Goal: Task Accomplishment & Management: Manage account settings

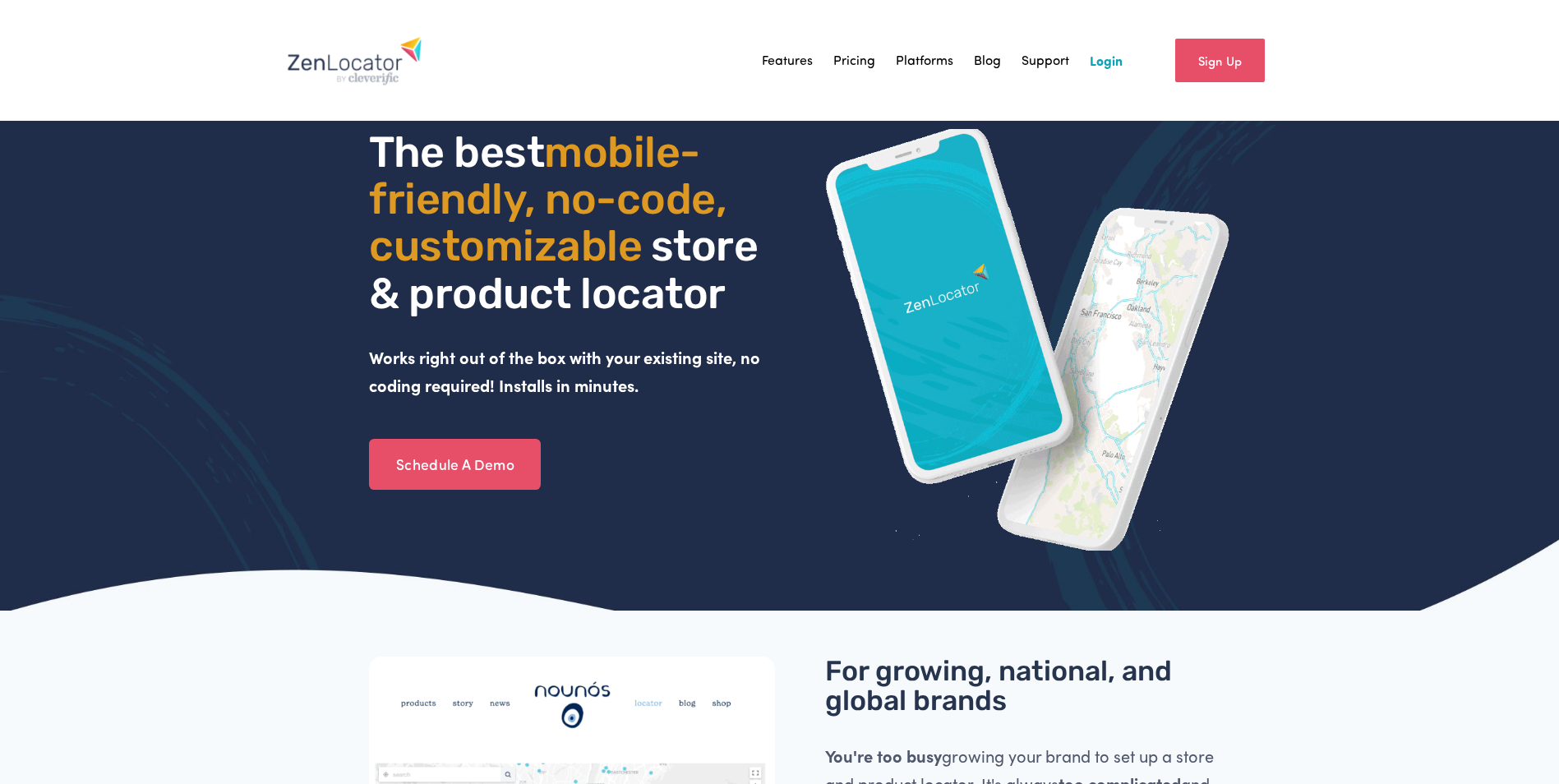
click at [1099, 59] on link "Login" at bounding box center [1106, 60] width 33 height 24
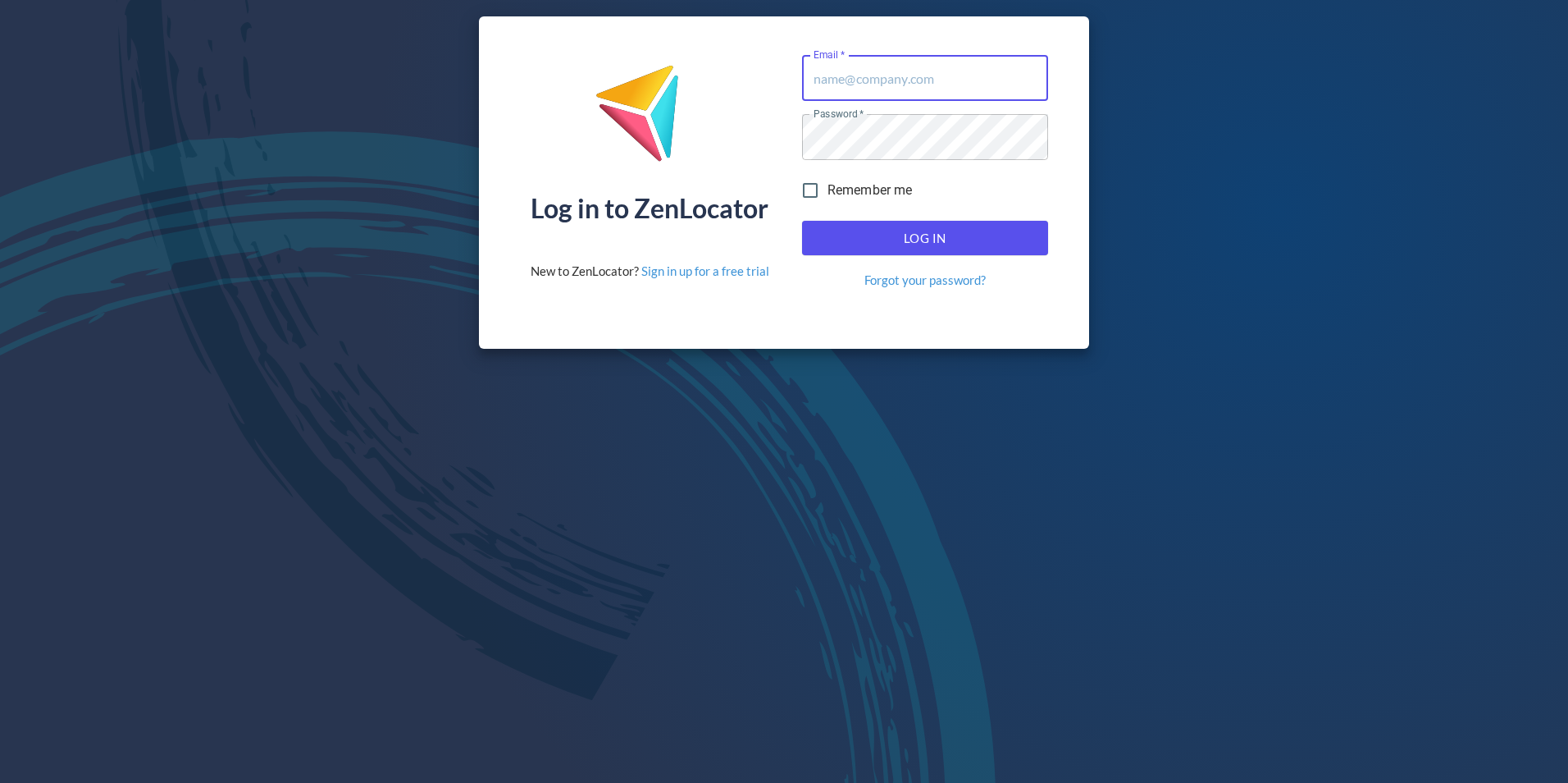
type input "[EMAIL_ADDRESS][DOMAIN_NAME]"
click at [911, 241] on span "Log In" at bounding box center [925, 238] width 210 height 21
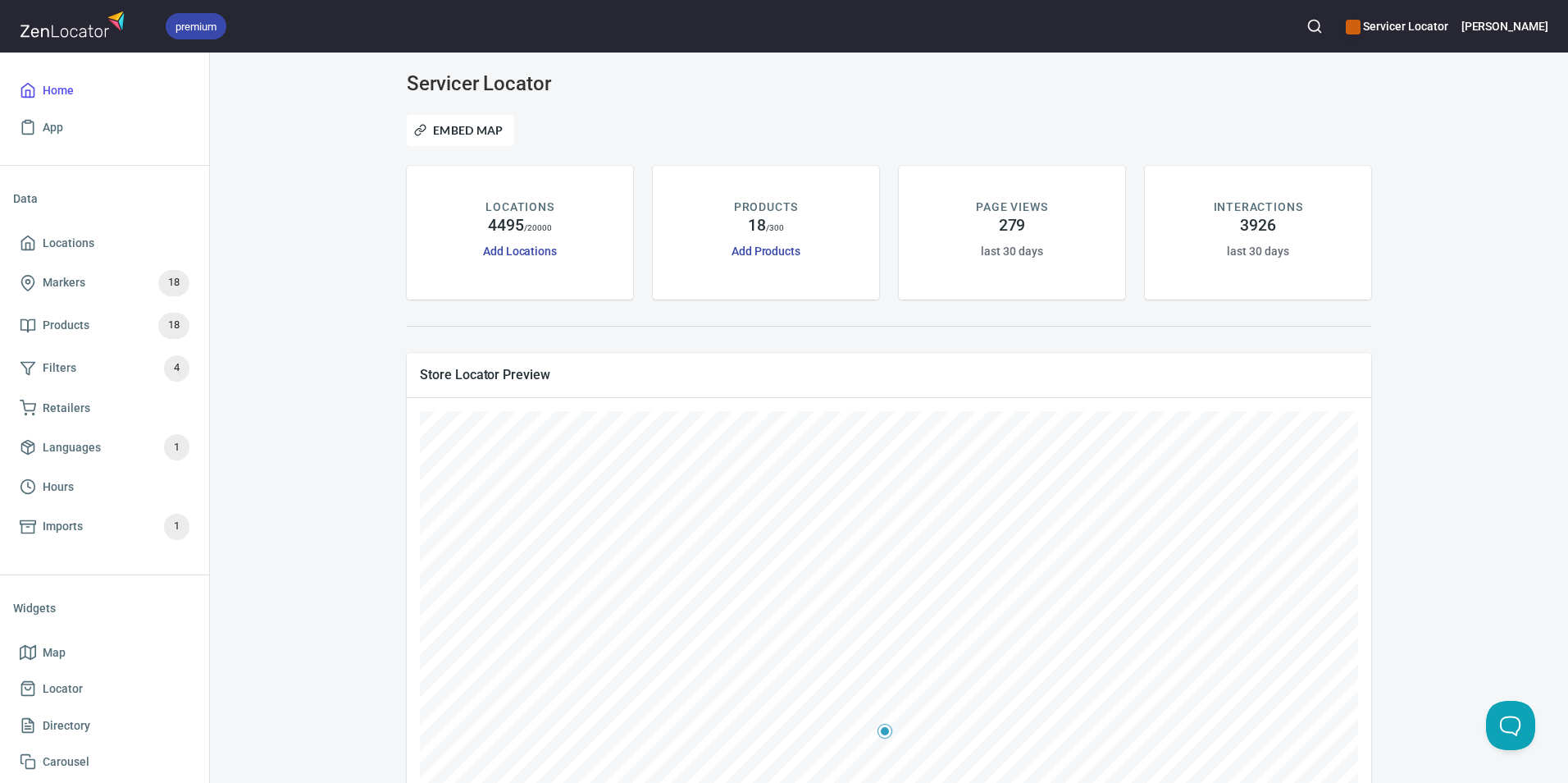
click at [1251, 56] on div "Servicer Locator Embed Map LOCATIONS 4495 / 20000 Add Locations PRODUCTS 18 / 3…" at bounding box center [889, 417] width 1358 height 730
click at [1333, 19] on button "button" at bounding box center [1314, 26] width 36 height 36
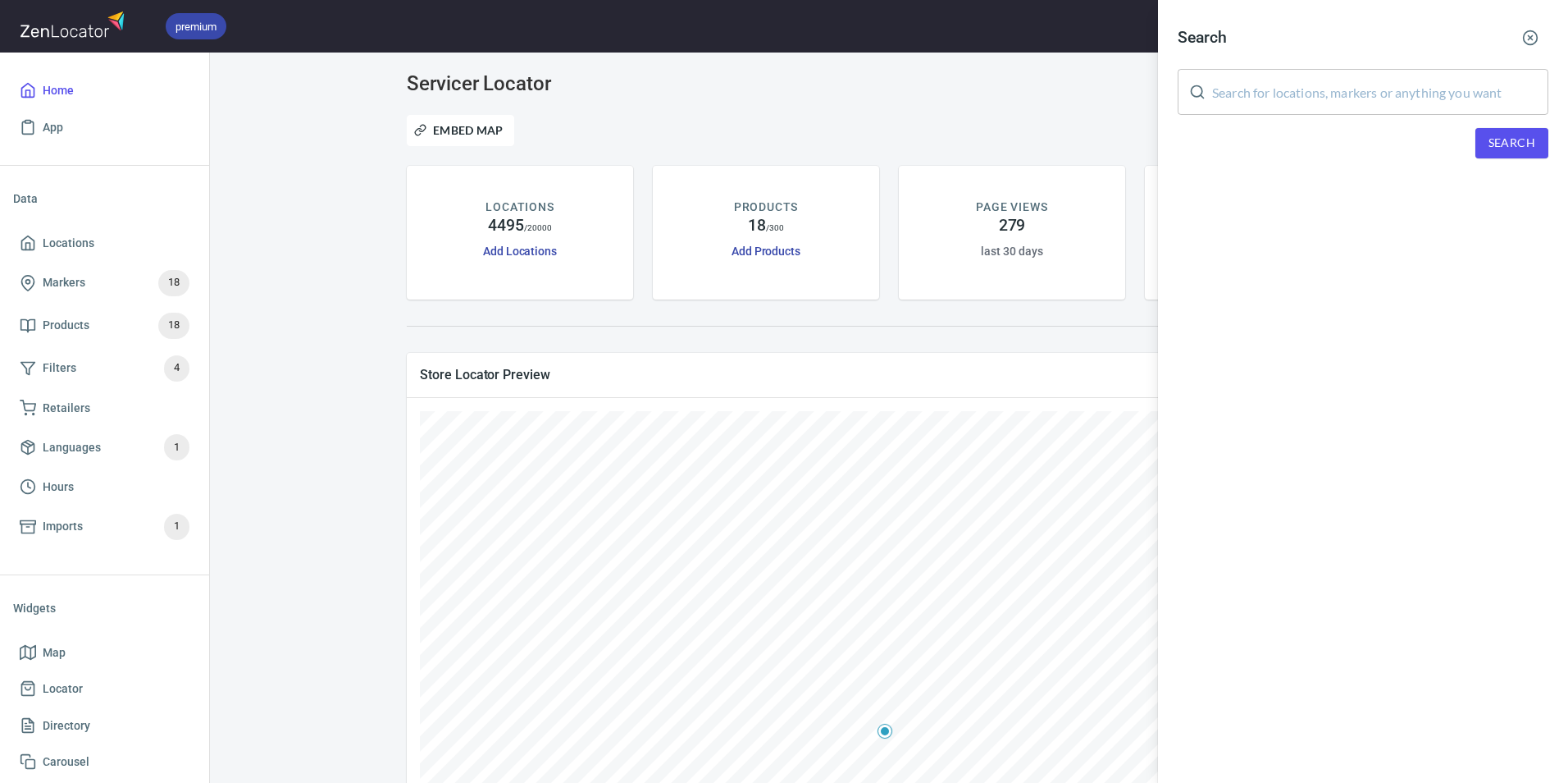
click at [1267, 86] on input "text" at bounding box center [1380, 92] width 336 height 46
paste input "The Appliance Guy"
type input "The Appliance Guy"
click at [1515, 147] on span "Search" at bounding box center [1512, 143] width 46 height 20
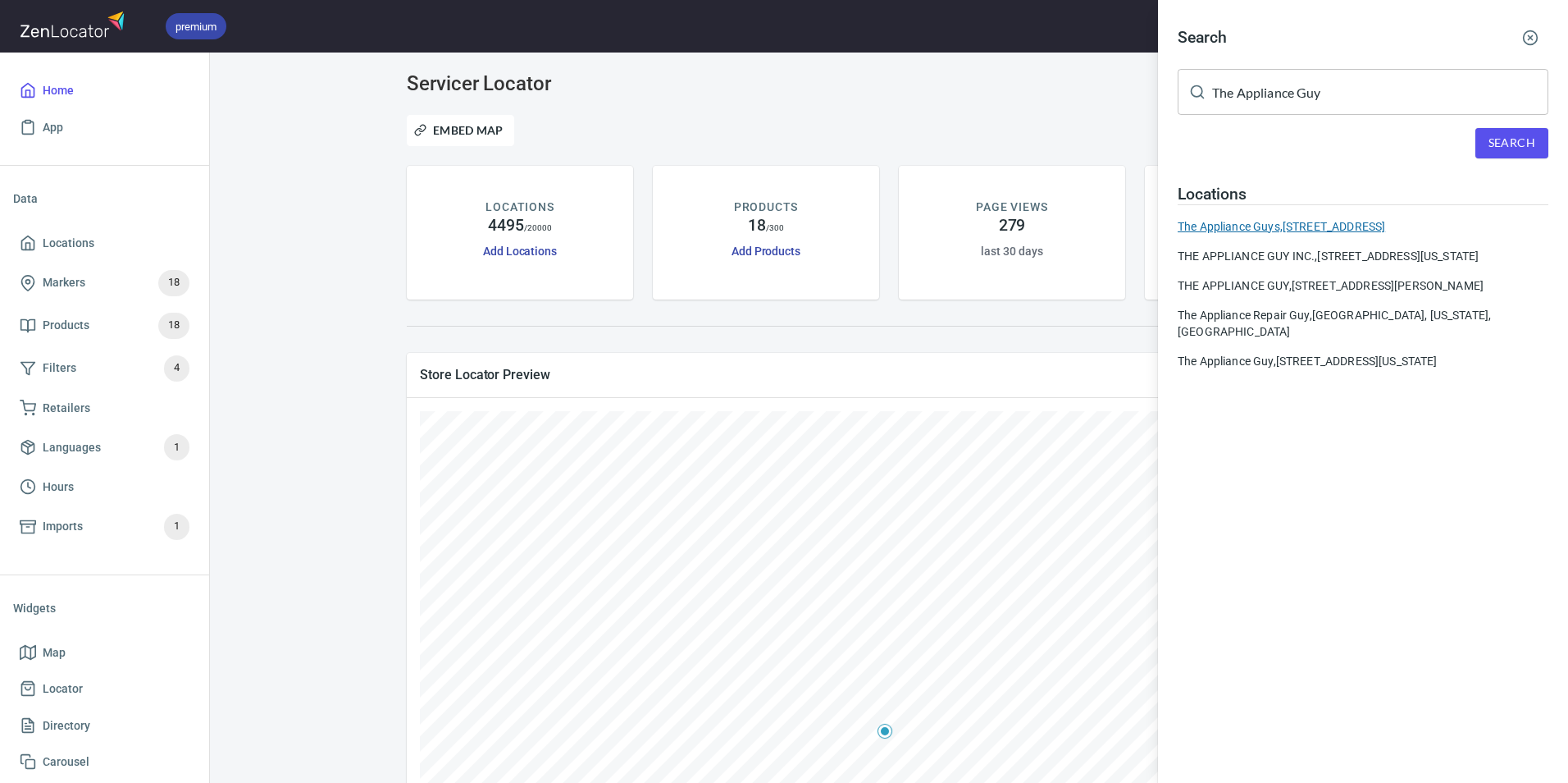
click at [1287, 223] on div "The Appliance Guys, [STREET_ADDRESS]" at bounding box center [1363, 226] width 371 height 16
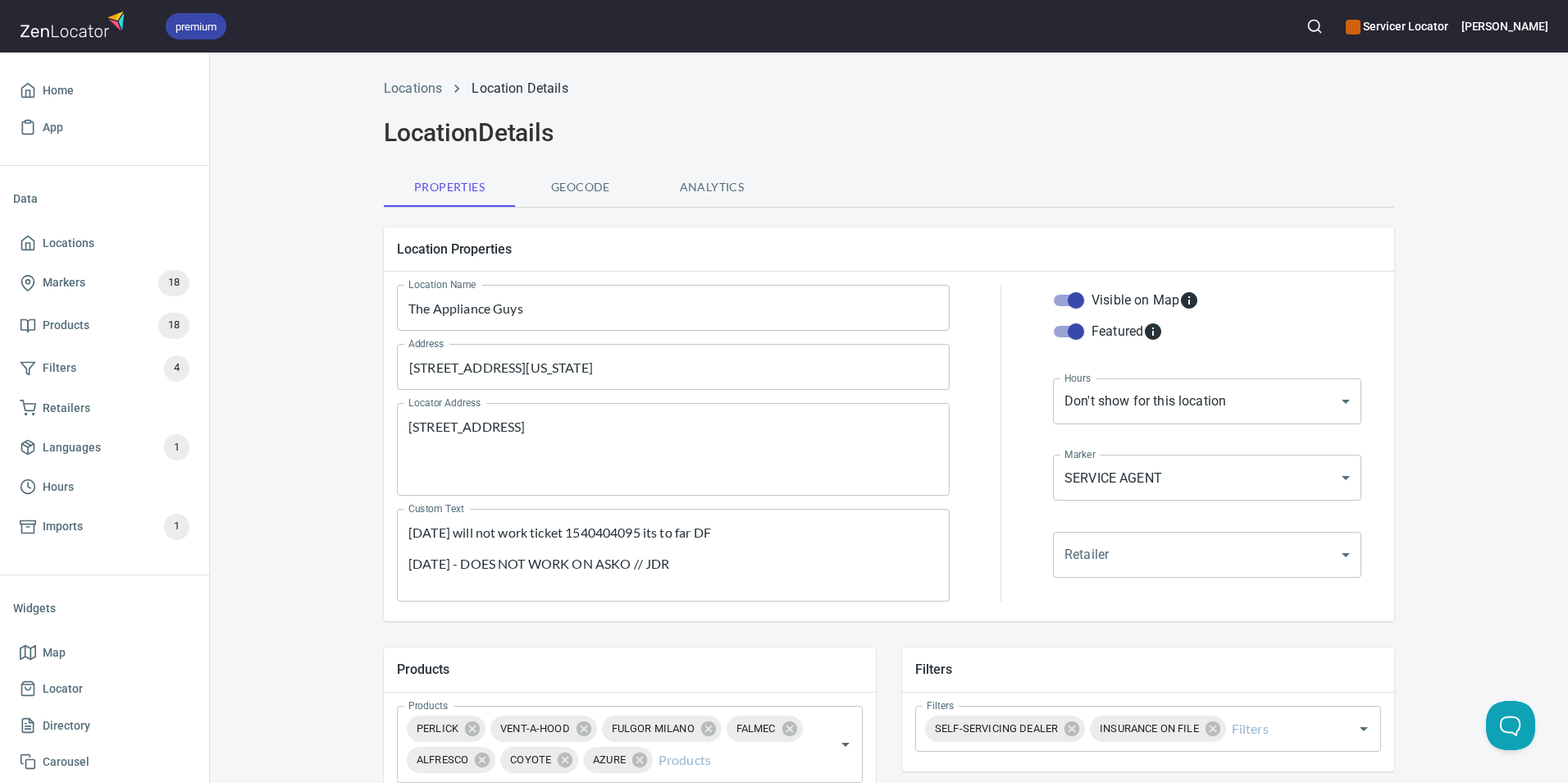
click at [1323, 19] on icon "button" at bounding box center [1314, 25] width 16 height 16
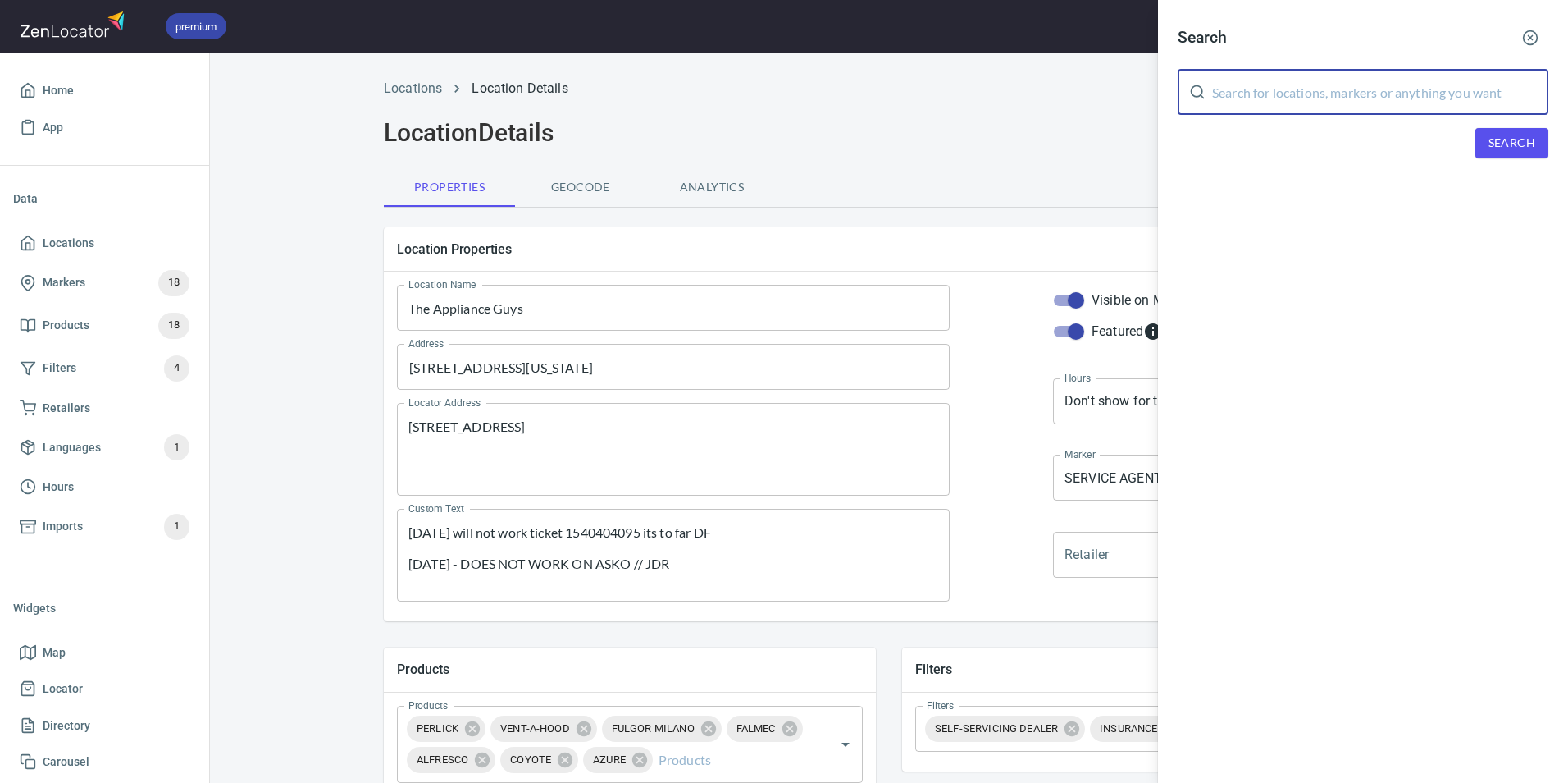
click at [1280, 102] on input "text" at bounding box center [1380, 92] width 336 height 46
click at [1264, 86] on input "text" at bounding box center [1380, 92] width 336 height 46
paste input "The Appliance Guy"
type input "The Appliance Guy"
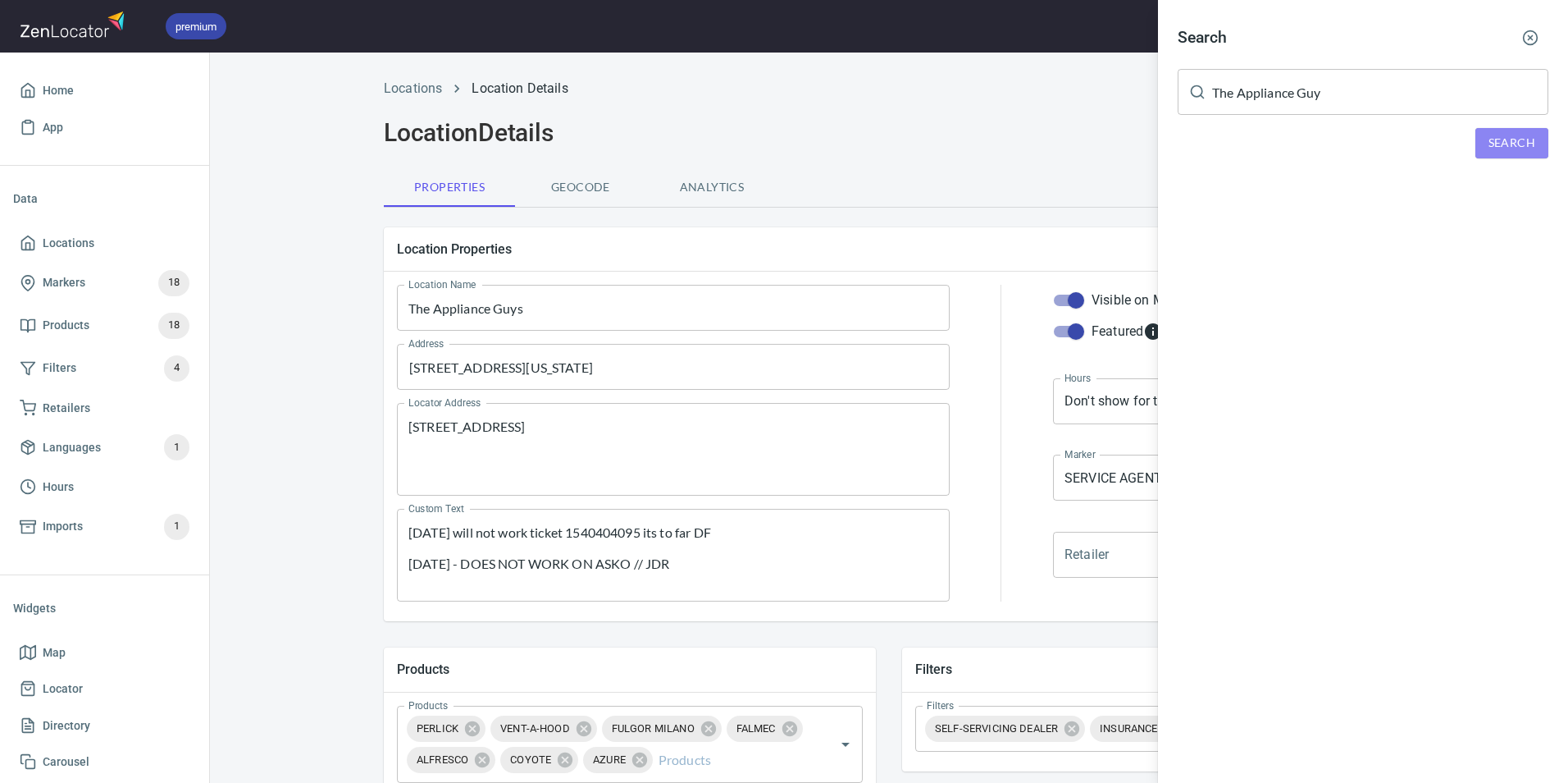
click at [1522, 146] on span "Search" at bounding box center [1512, 143] width 46 height 20
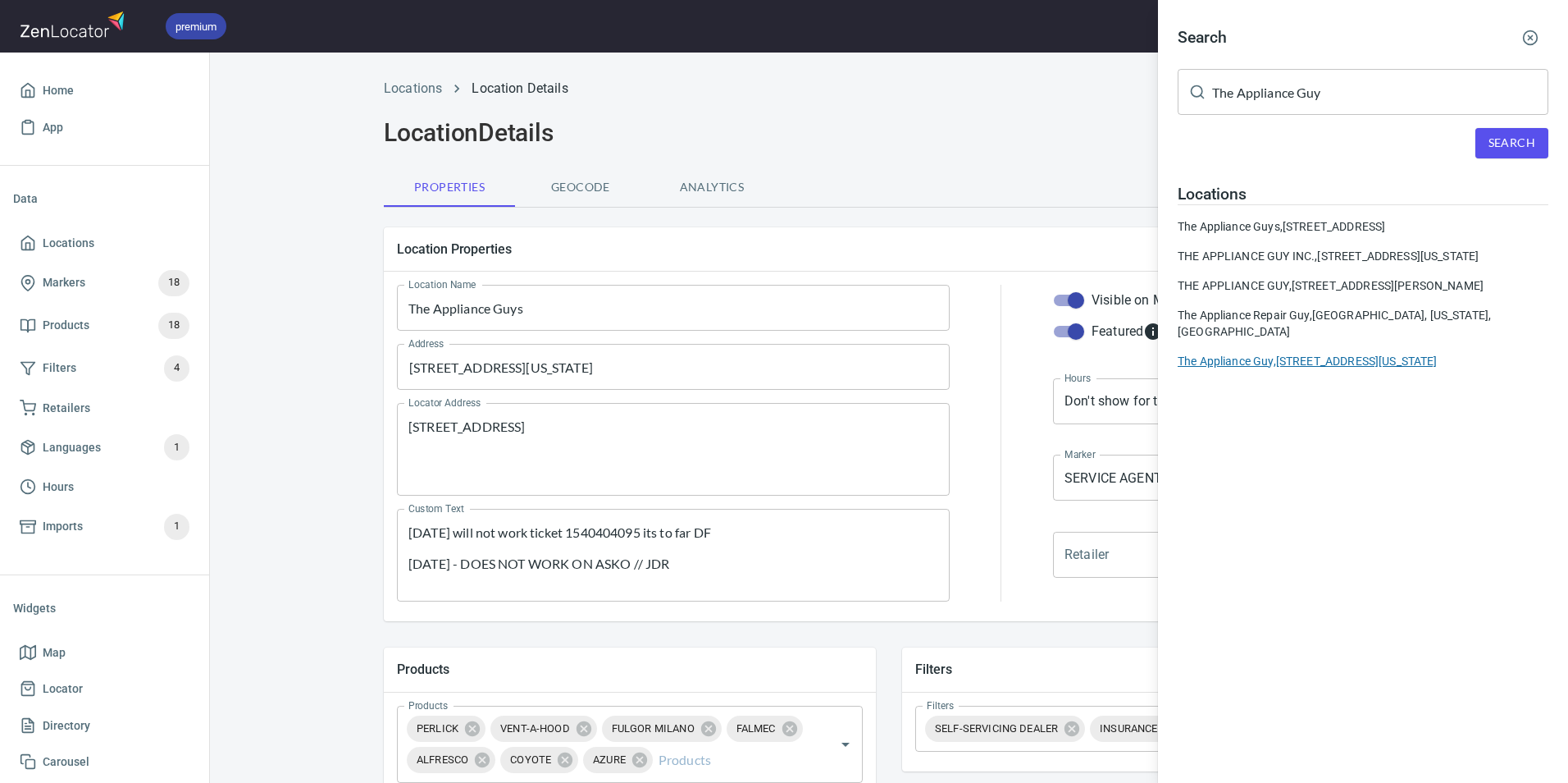
click at [1259, 369] on div "The Appliance Guy, [STREET_ADDRESS][US_STATE]" at bounding box center [1363, 361] width 371 height 16
type input "The Appliance Guy"
type textarea "[DATE] - Sent welcome onboarding email, requested a call to review service - ML…"
checkbox input "false"
type input "[PERSON_NAME]"
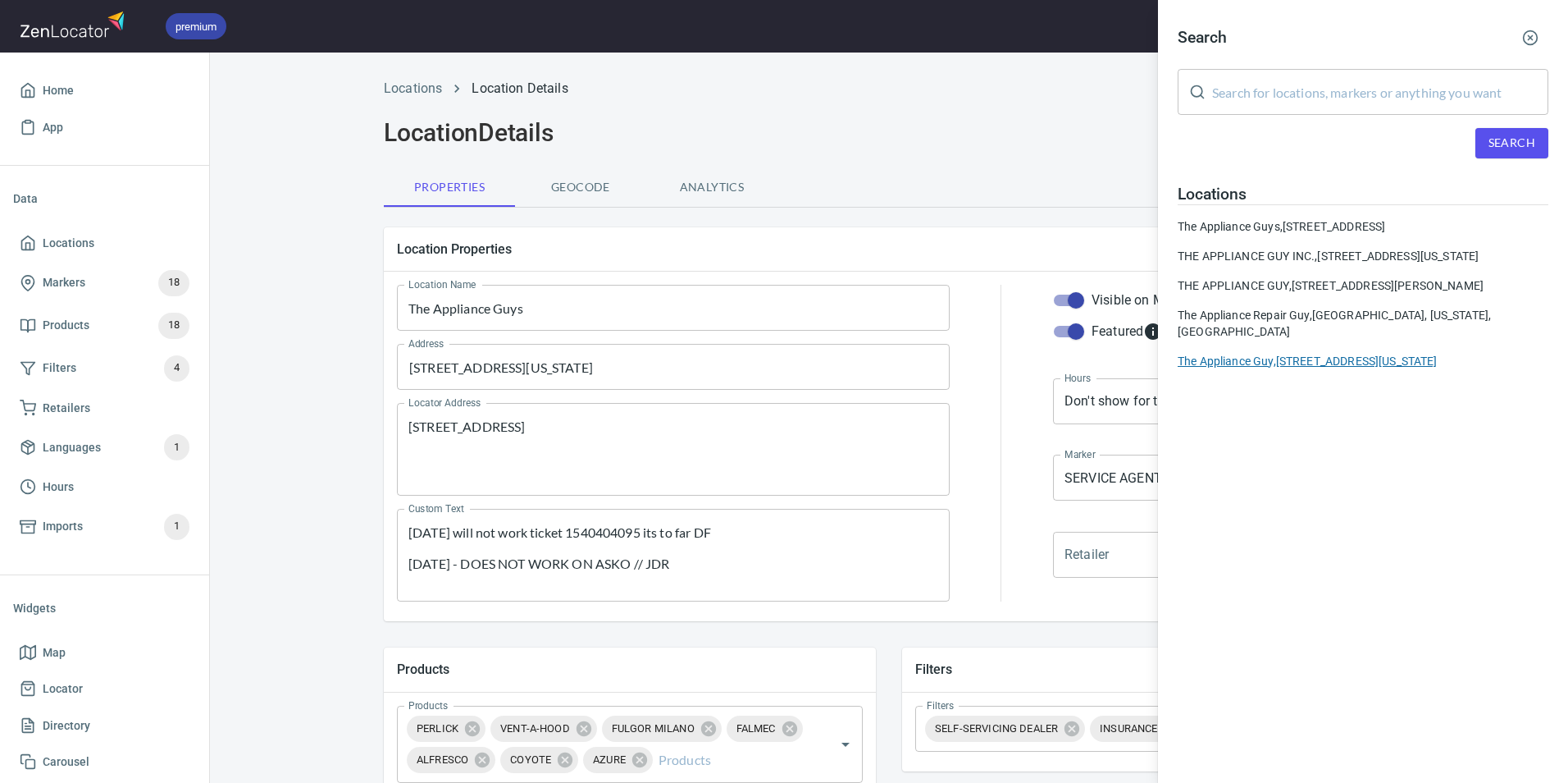
type input "[PHONE_NUMBER]"
type input "[EMAIL_ADDRESS][DOMAIN_NAME]"
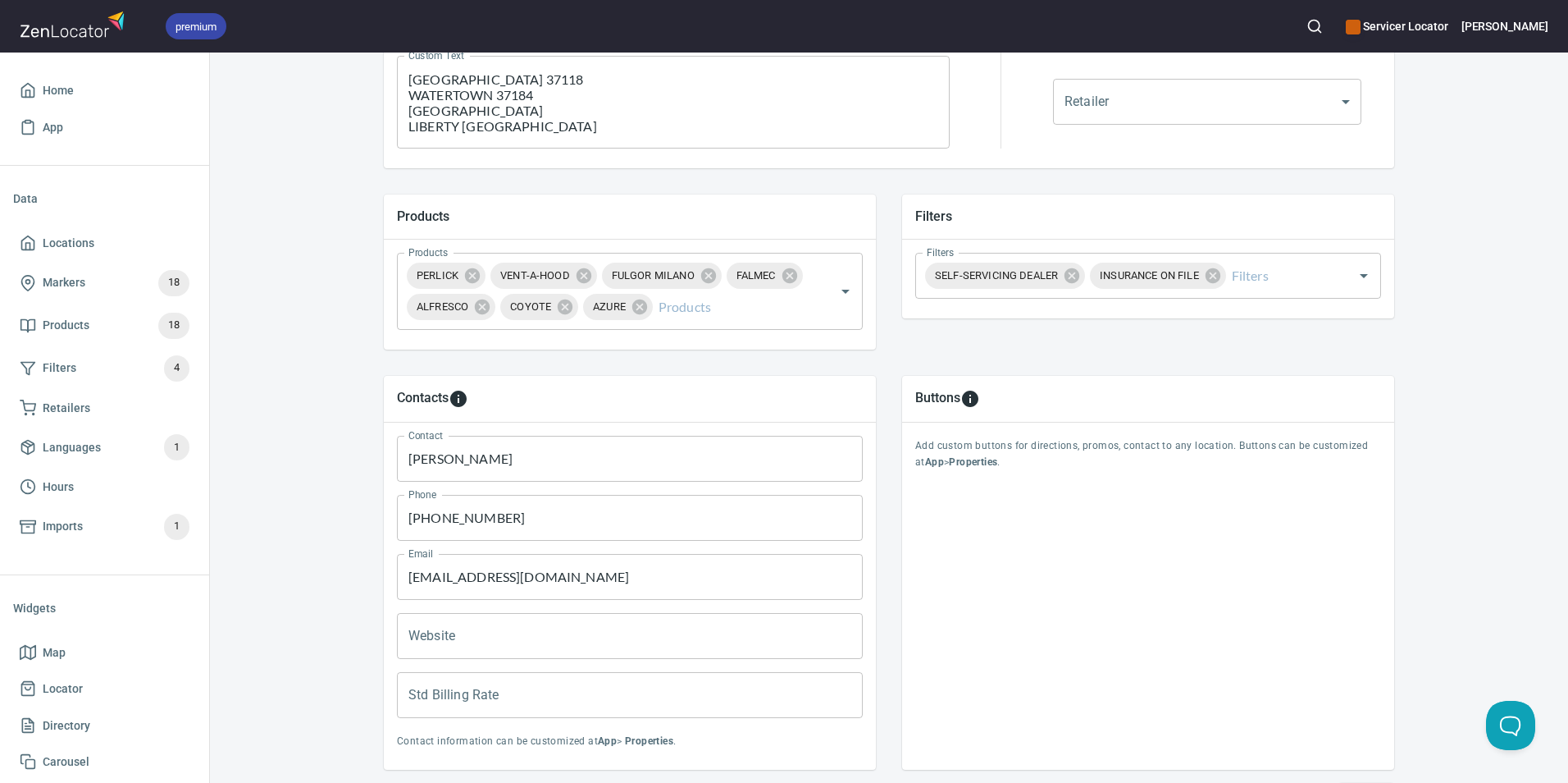
scroll to position [492, 0]
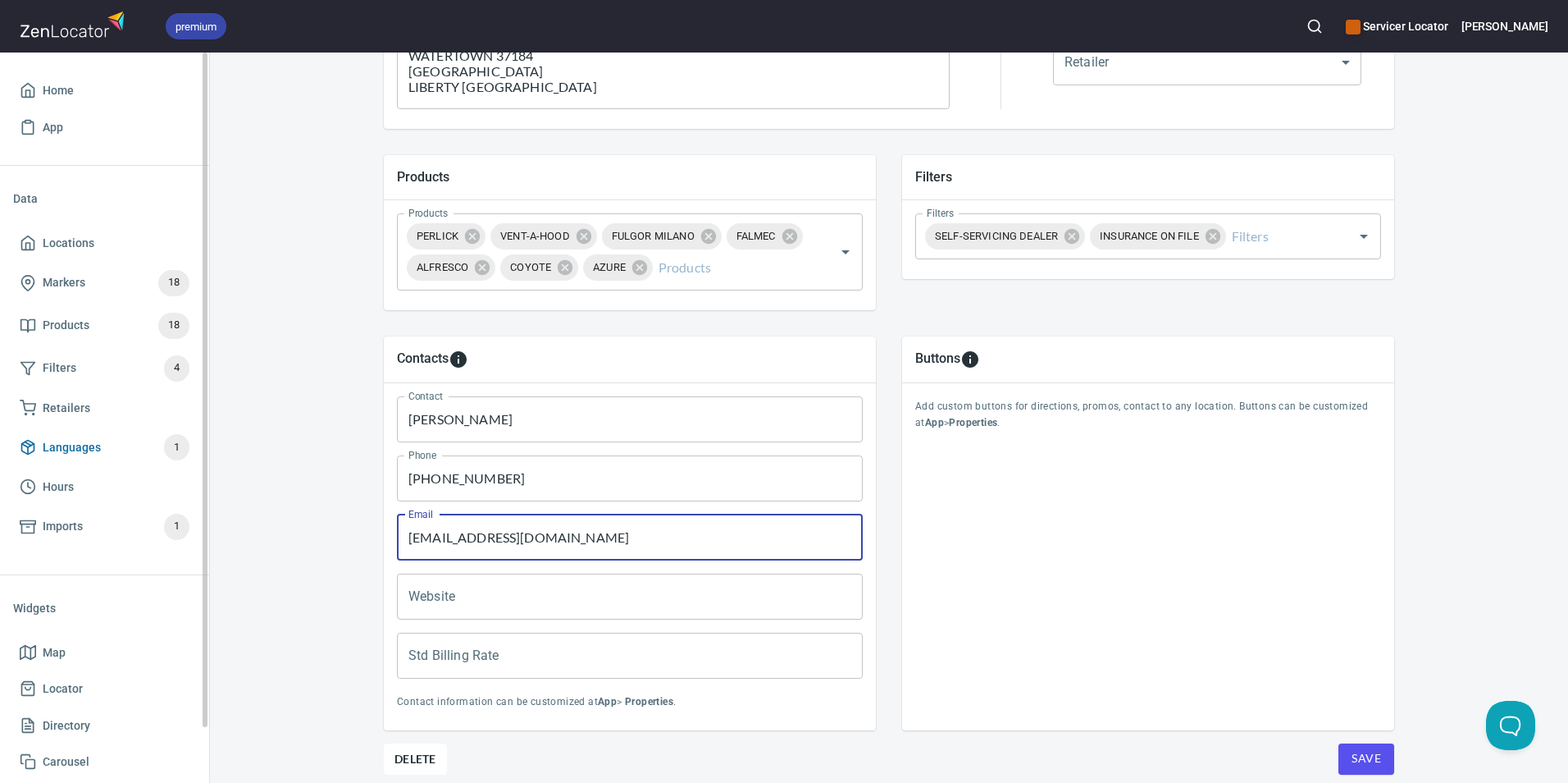
drag, startPoint x: 550, startPoint y: 542, endPoint x: 33, endPoint y: 456, distance: 524.1
click at [373, 540] on div "Contacts Contact [PERSON_NAME] Contact Phone [PHONE_NUMBER] Phone Email [EMAIL_…" at bounding box center [629, 534] width 518 height 420
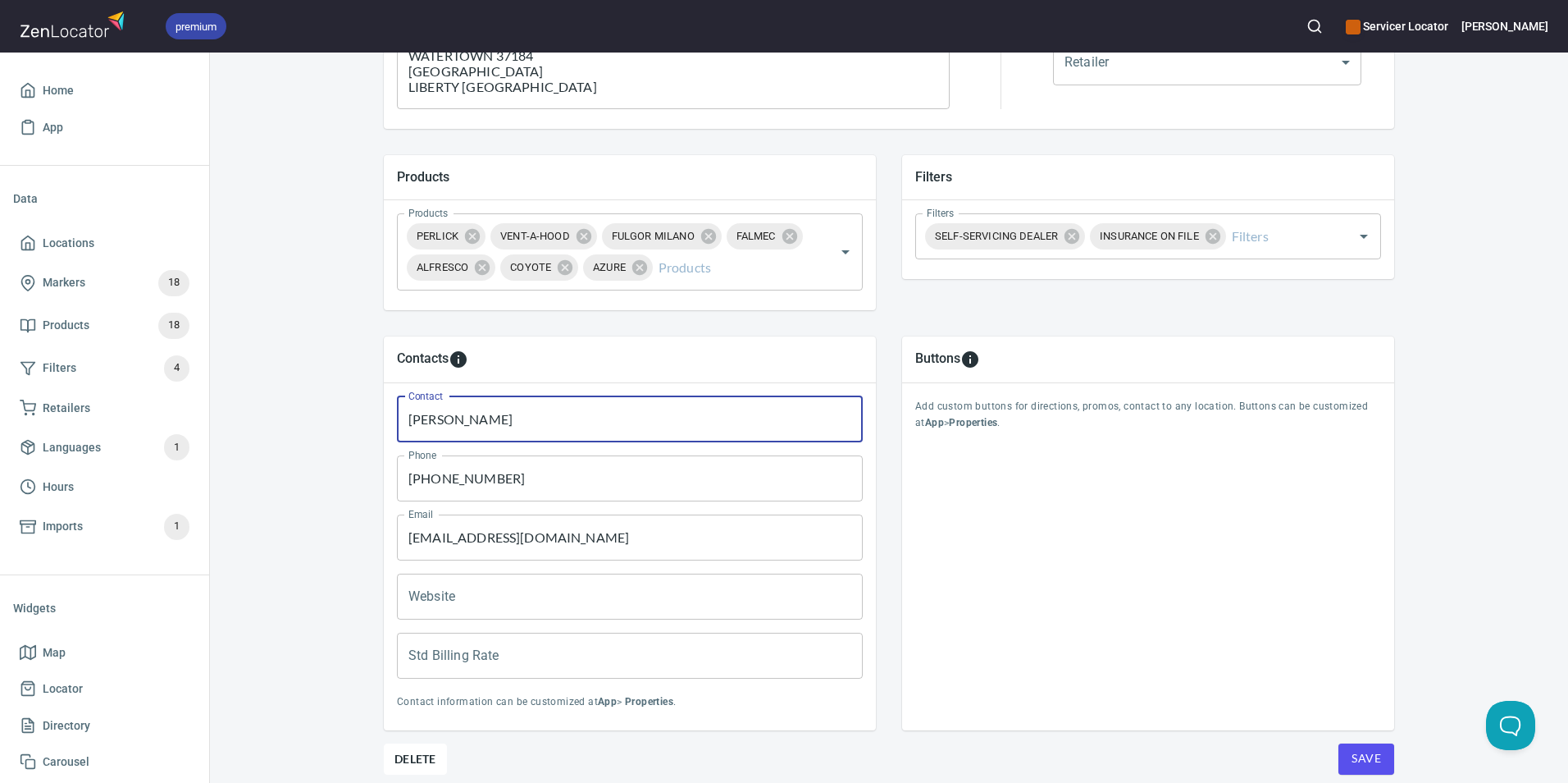
click at [555, 427] on input "[PERSON_NAME]" at bounding box center [629, 419] width 466 height 46
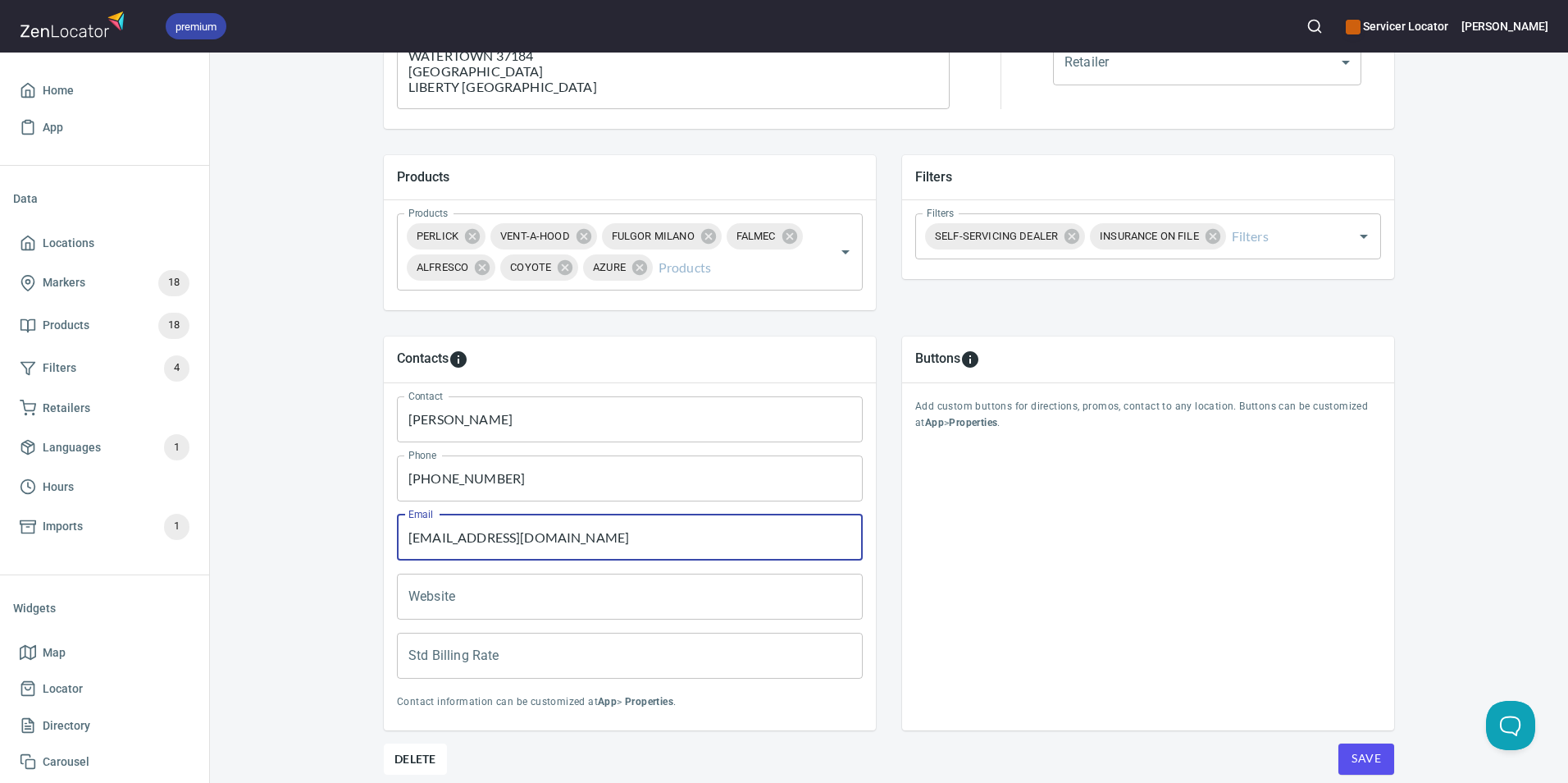
drag, startPoint x: 582, startPoint y: 536, endPoint x: 358, endPoint y: 543, distance: 224.1
click at [358, 543] on div "Contacts Contact [PERSON_NAME] Contact Phone [PHONE_NUMBER] Phone Email [EMAIL_…" at bounding box center [889, 534] width 1063 height 447
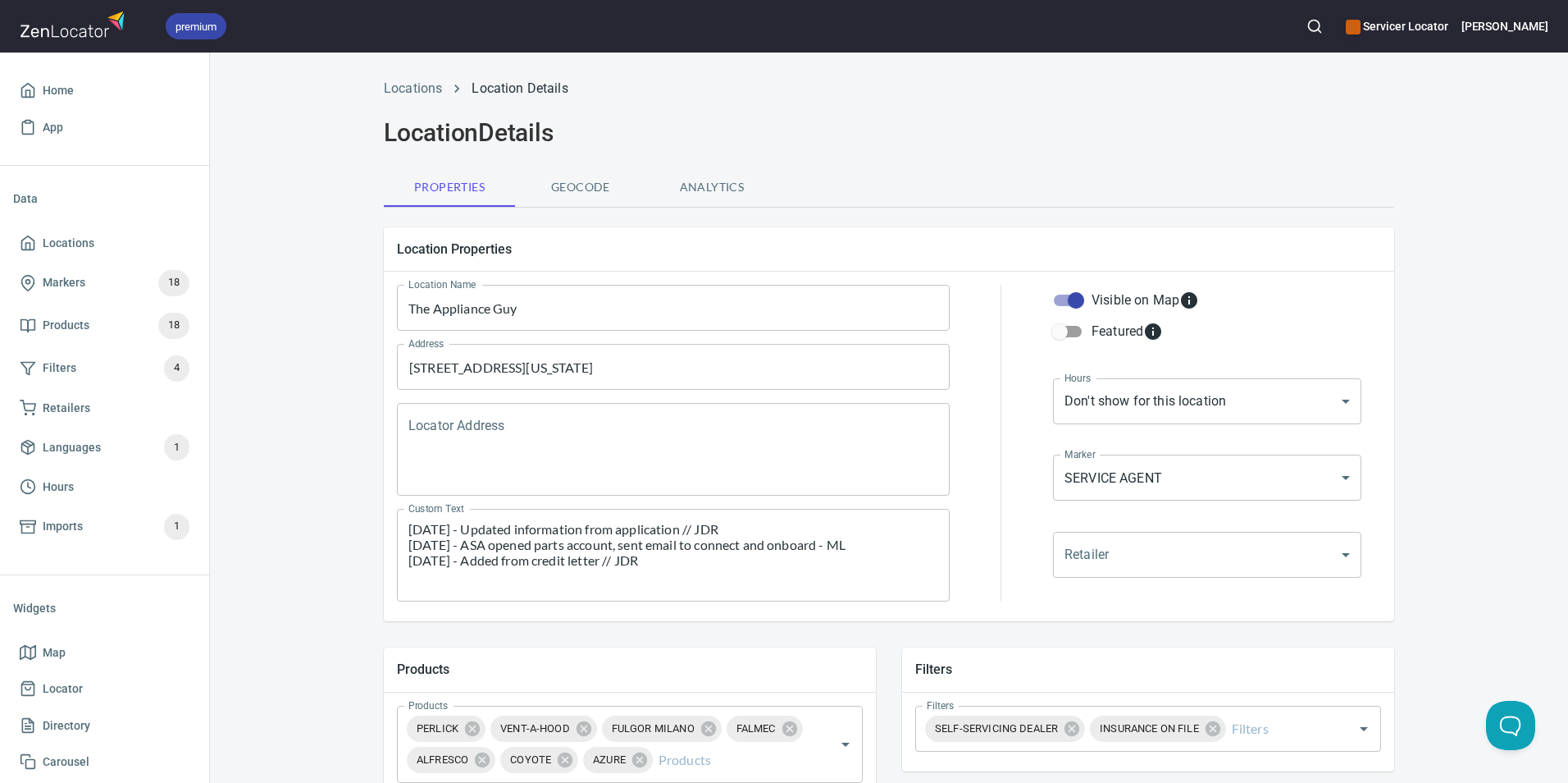
scroll to position [0, 0]
click at [409, 534] on textarea "[DATE] - Sent welcome onboarding email, requested a call to review service - ML…" at bounding box center [673, 555] width 530 height 62
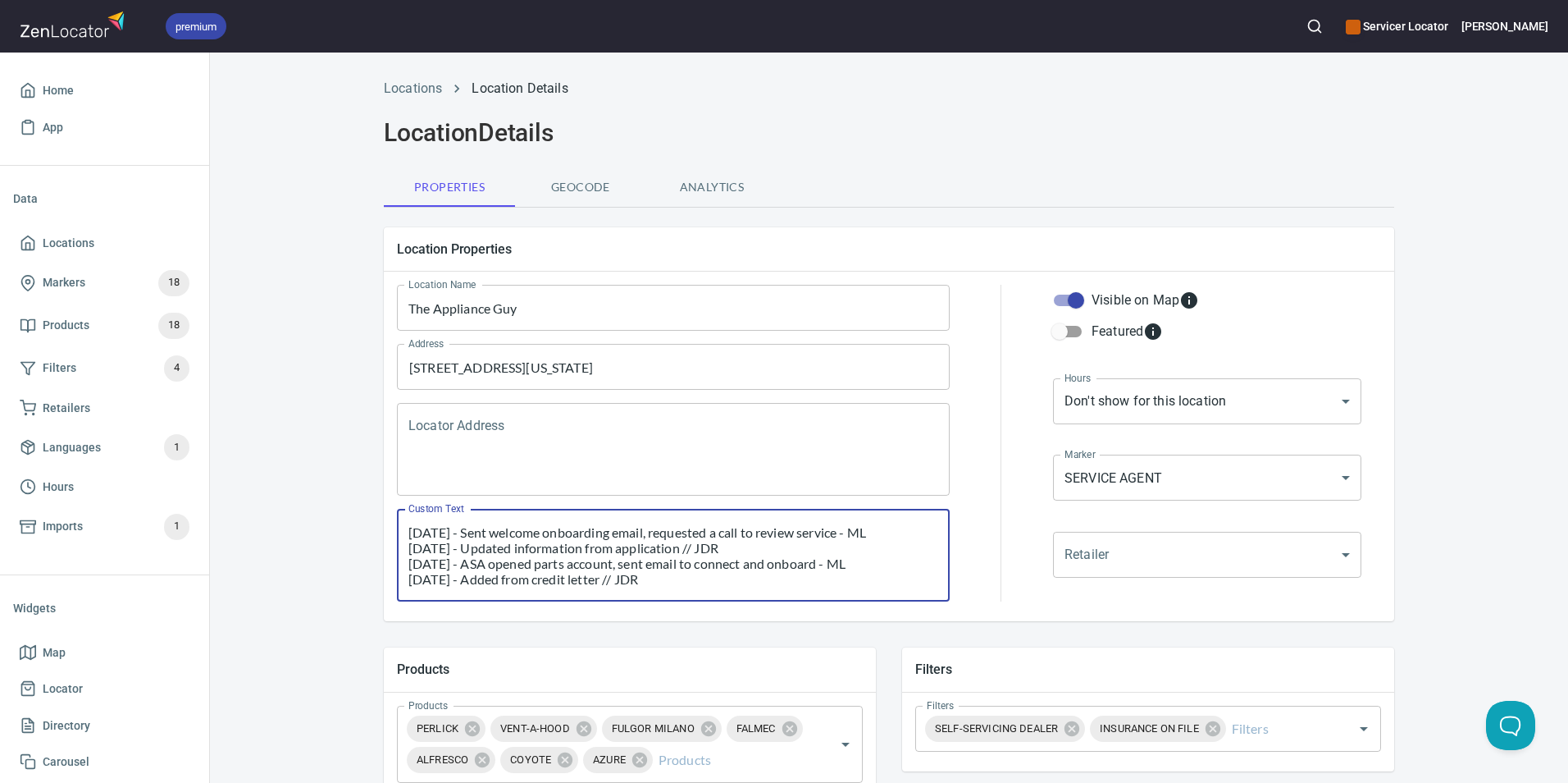
click at [414, 534] on textarea "[DATE] - Sent welcome onboarding email, requested a call to review service - ML…" at bounding box center [673, 555] width 530 height 62
click at [795, 531] on textarea "[DATE] [PERSON_NAME] is ready for dispatches. HE will send in a updated zi list…" at bounding box center [673, 555] width 530 height 62
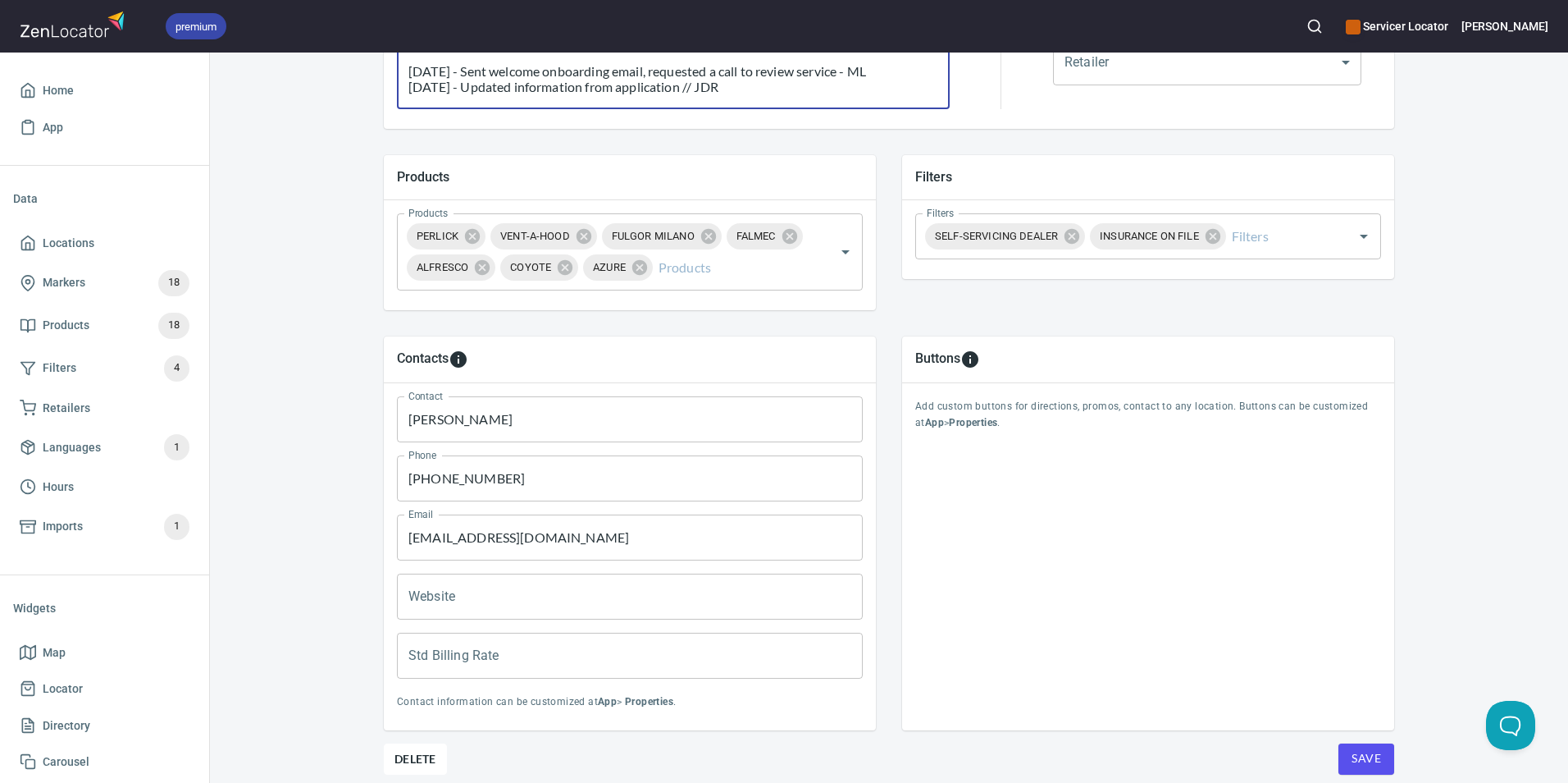
scroll to position [556, 0]
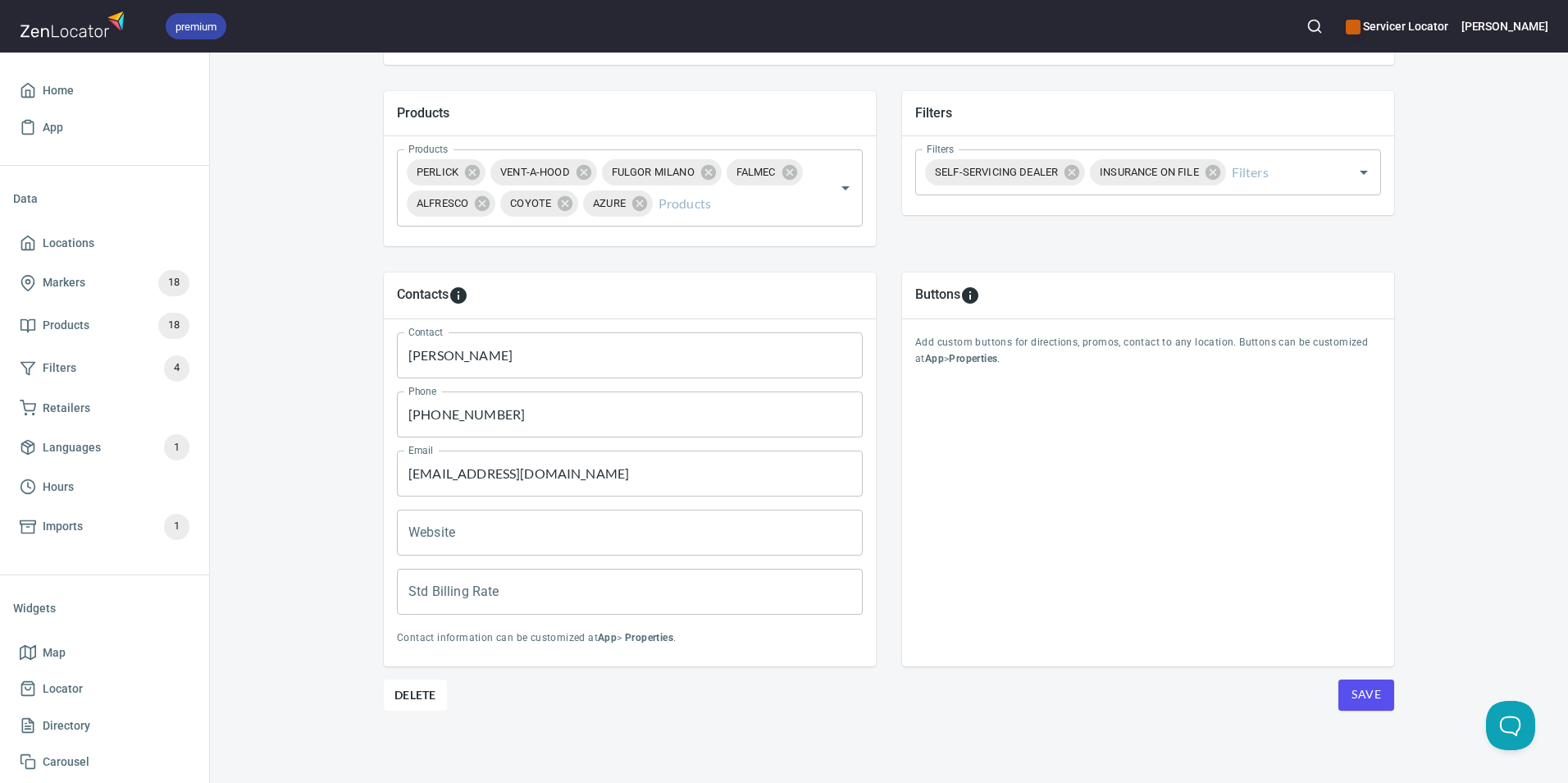
type textarea "[DATE] [PERSON_NAME] is ready for dispatches. HE will send in a updated zip lis…"
click at [463, 593] on input "Std Billing Rate" at bounding box center [629, 592] width 466 height 46
type input "175"
drag, startPoint x: 1362, startPoint y: 680, endPoint x: 1363, endPoint y: 689, distance: 9.1
click at [1362, 682] on button "Save" at bounding box center [1367, 695] width 56 height 31
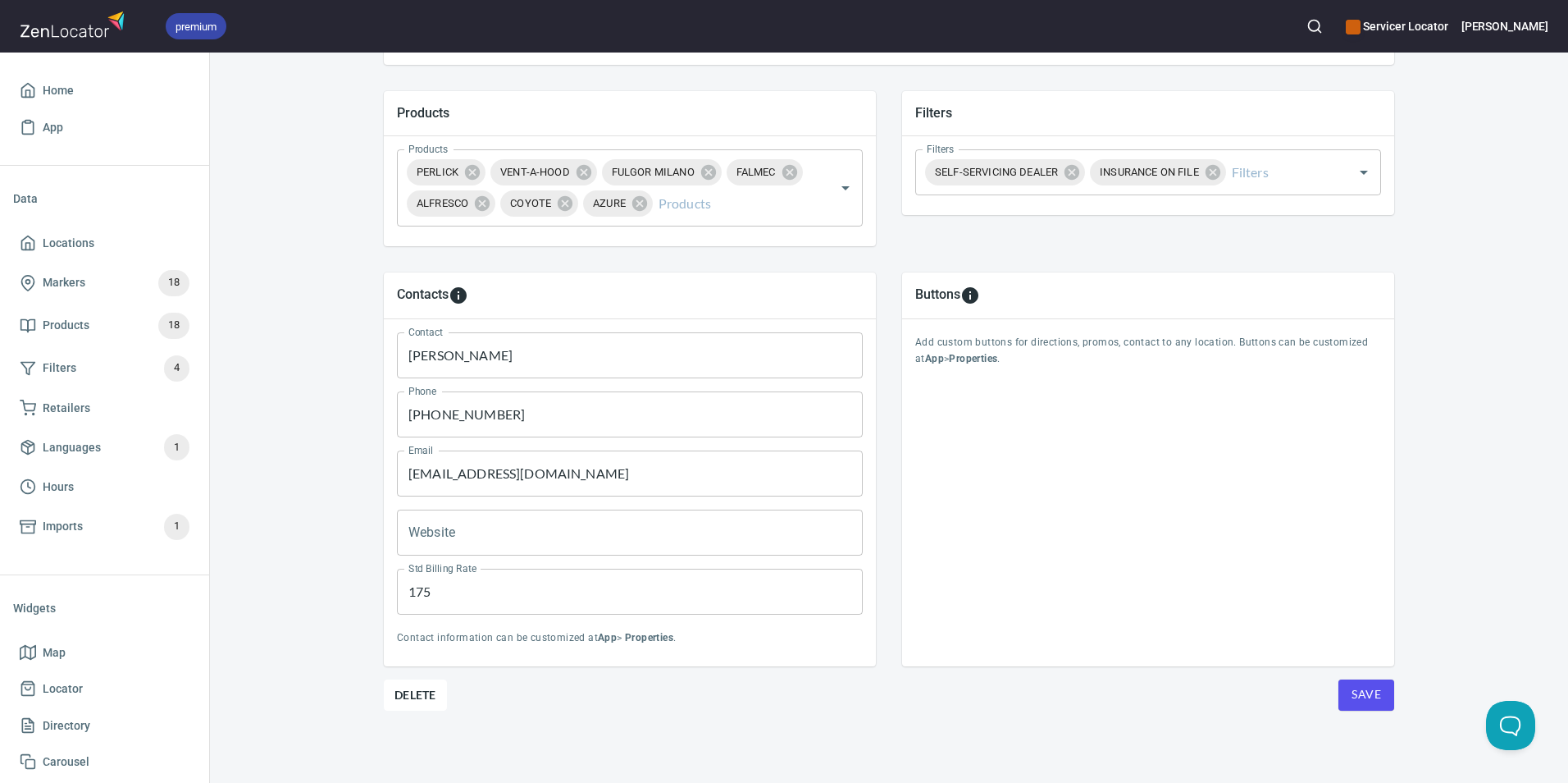
click at [1363, 691] on span "Save" at bounding box center [1366, 695] width 29 height 20
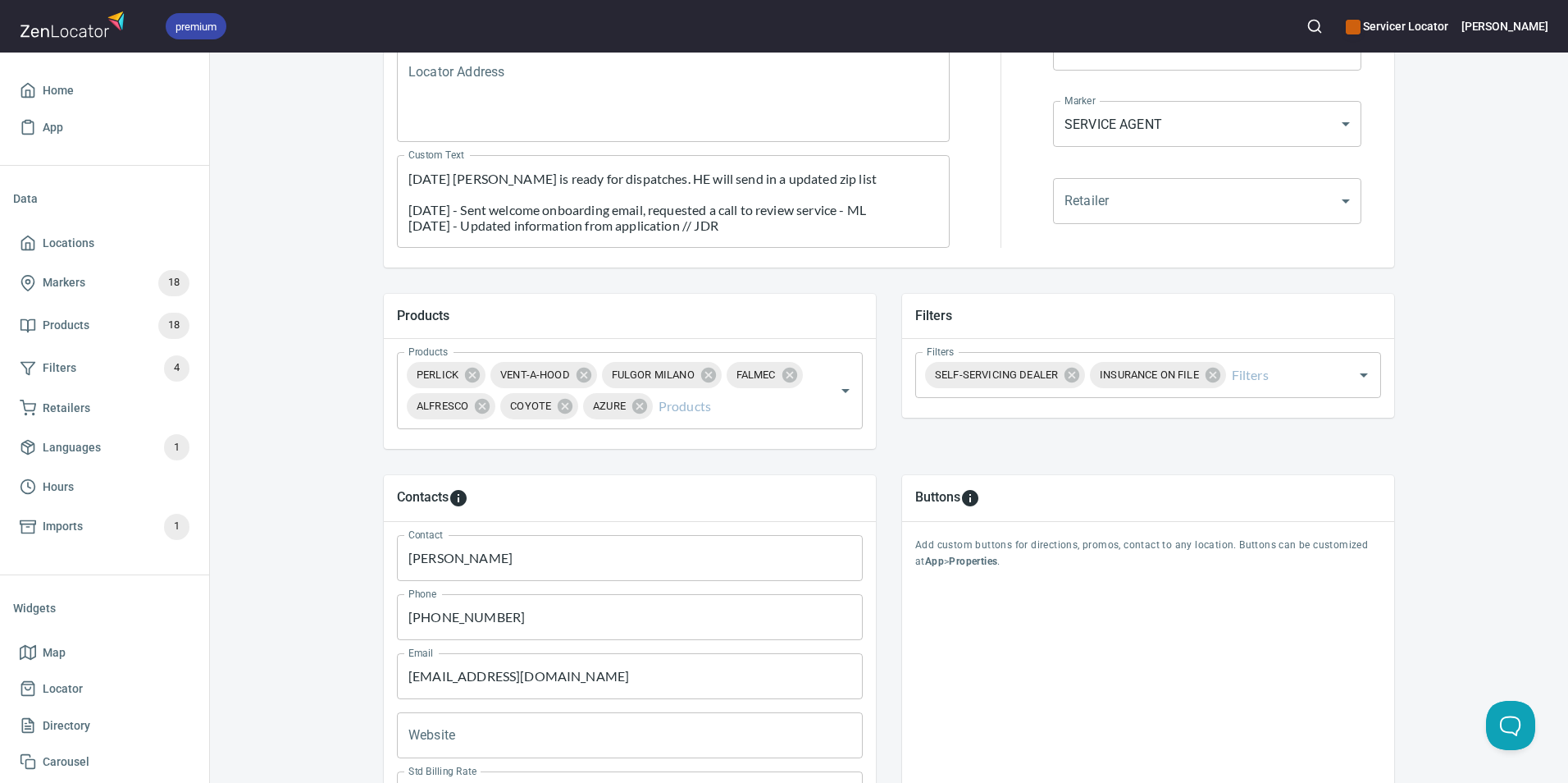
scroll to position [146, 0]
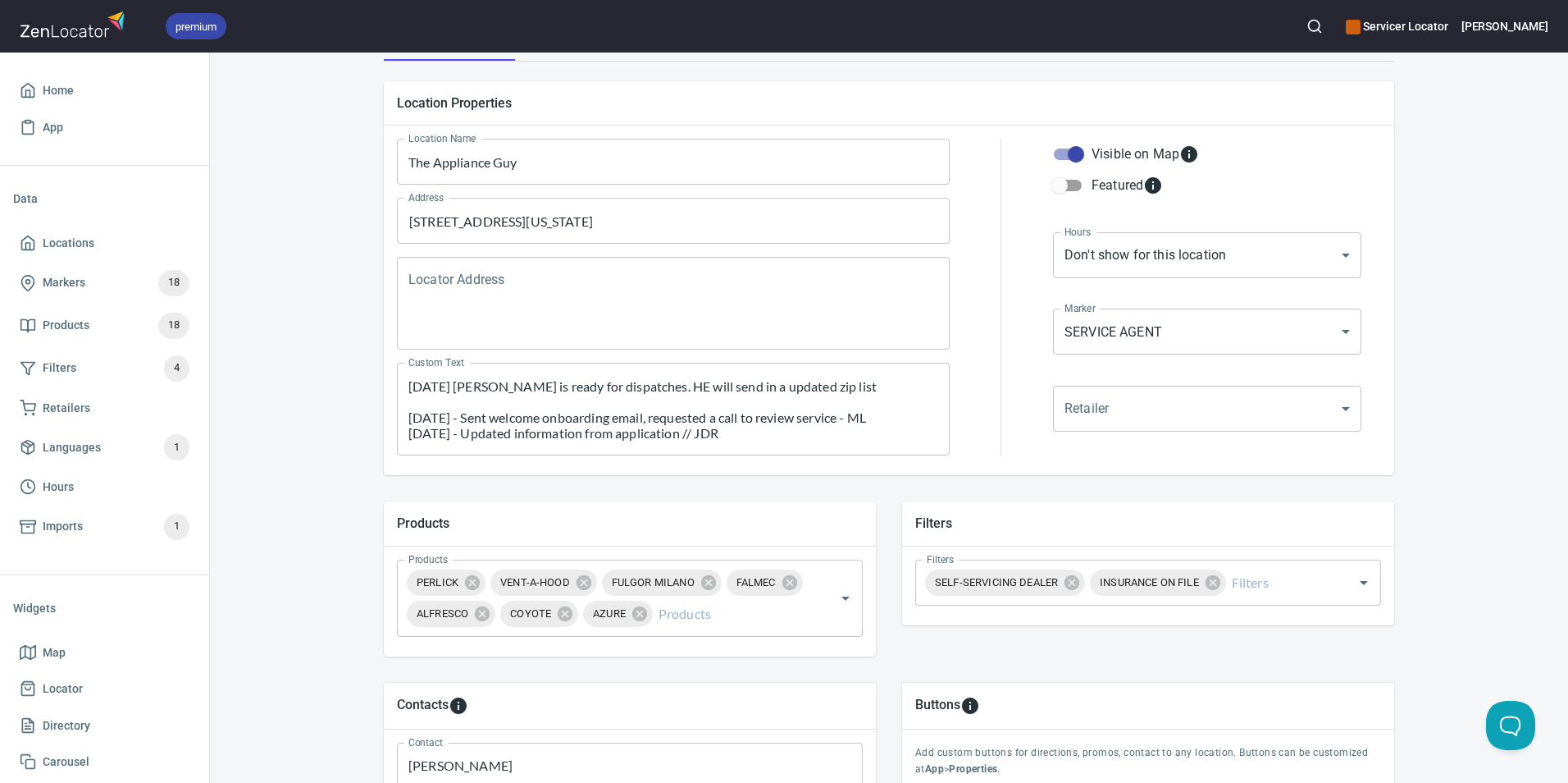
click at [655, 389] on textarea "[DATE] [PERSON_NAME] is ready for dispatches. HE will send in a updated zip lis…" at bounding box center [673, 410] width 530 height 62
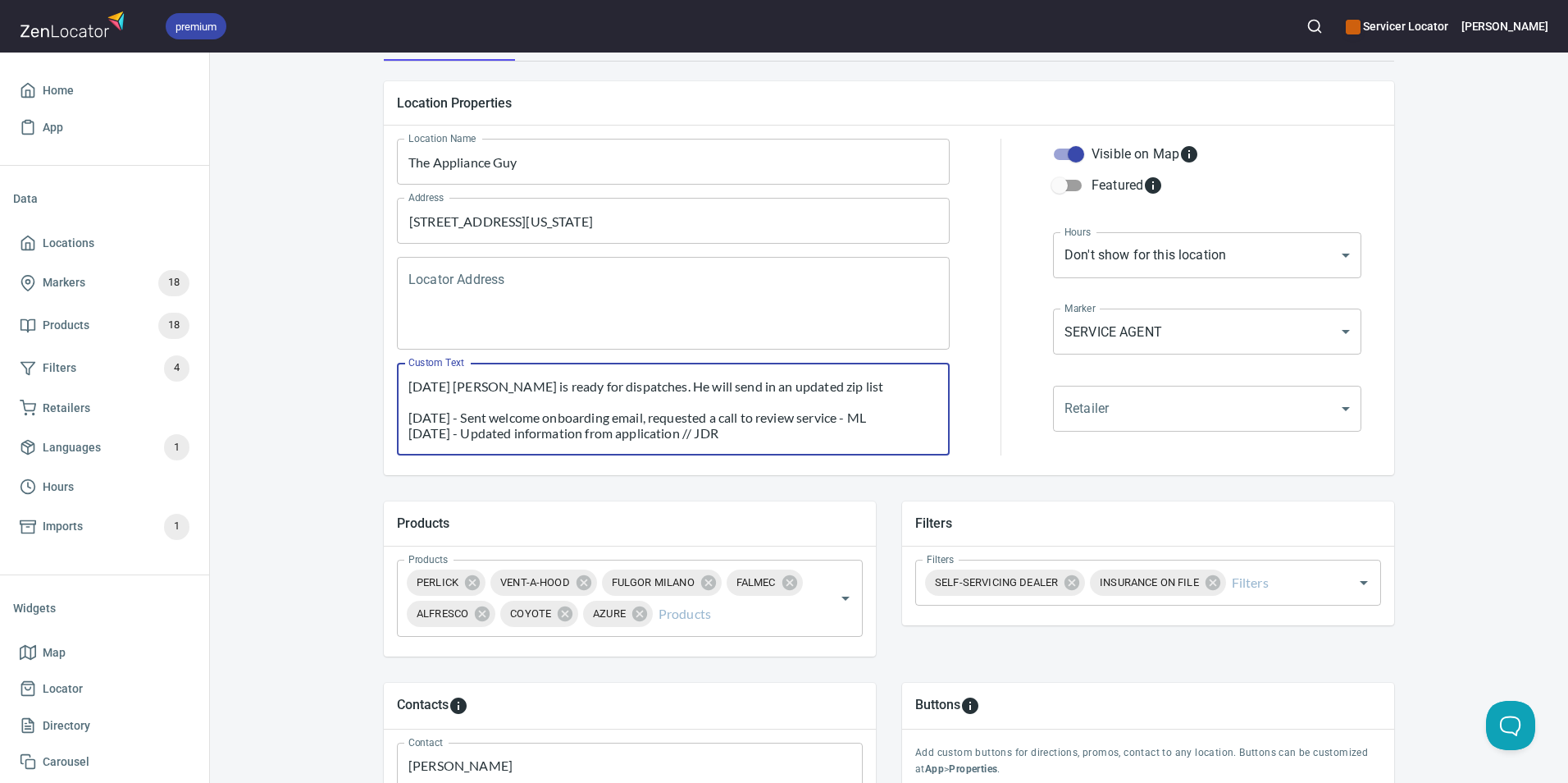
click at [843, 381] on textarea "[DATE] [PERSON_NAME] is ready for dispatches. He will send in an updated zip li…" at bounding box center [673, 410] width 530 height 62
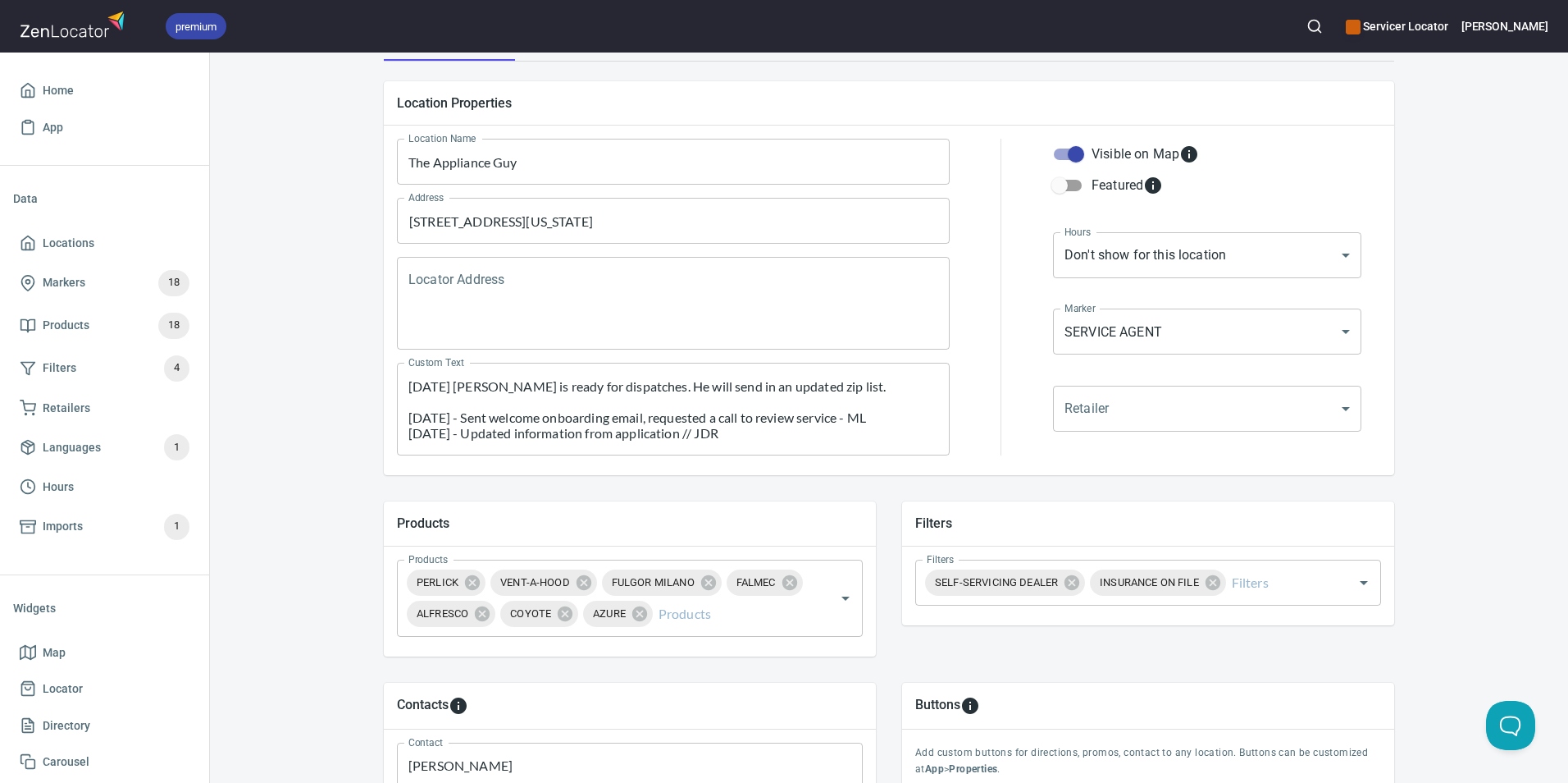
click at [1164, 472] on div "Location Name The Appliance Guy Location Name Address [STREET_ADDRESS][US_STATE…" at bounding box center [889, 300] width 1010 height 350
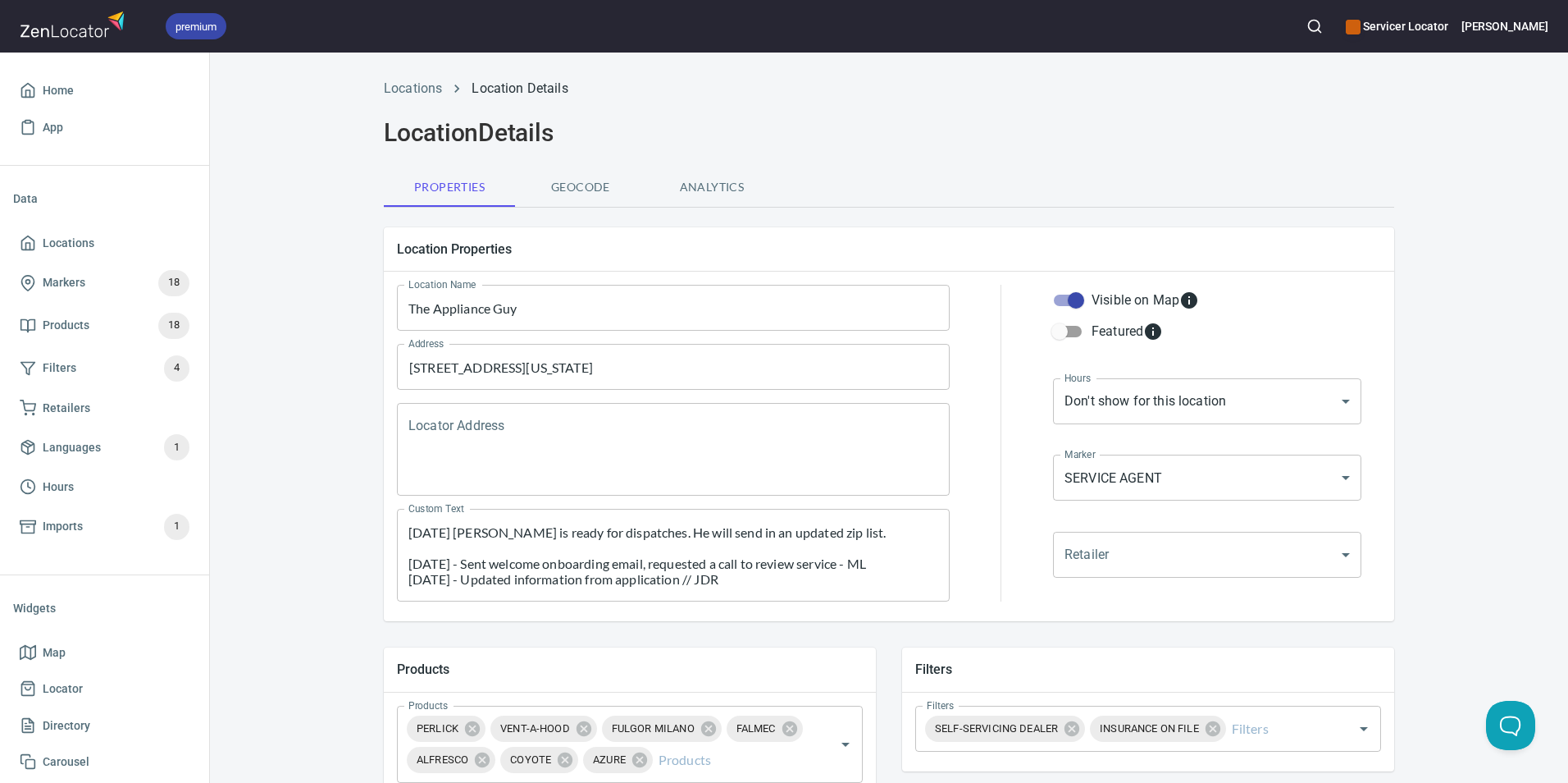
scroll to position [82, 0]
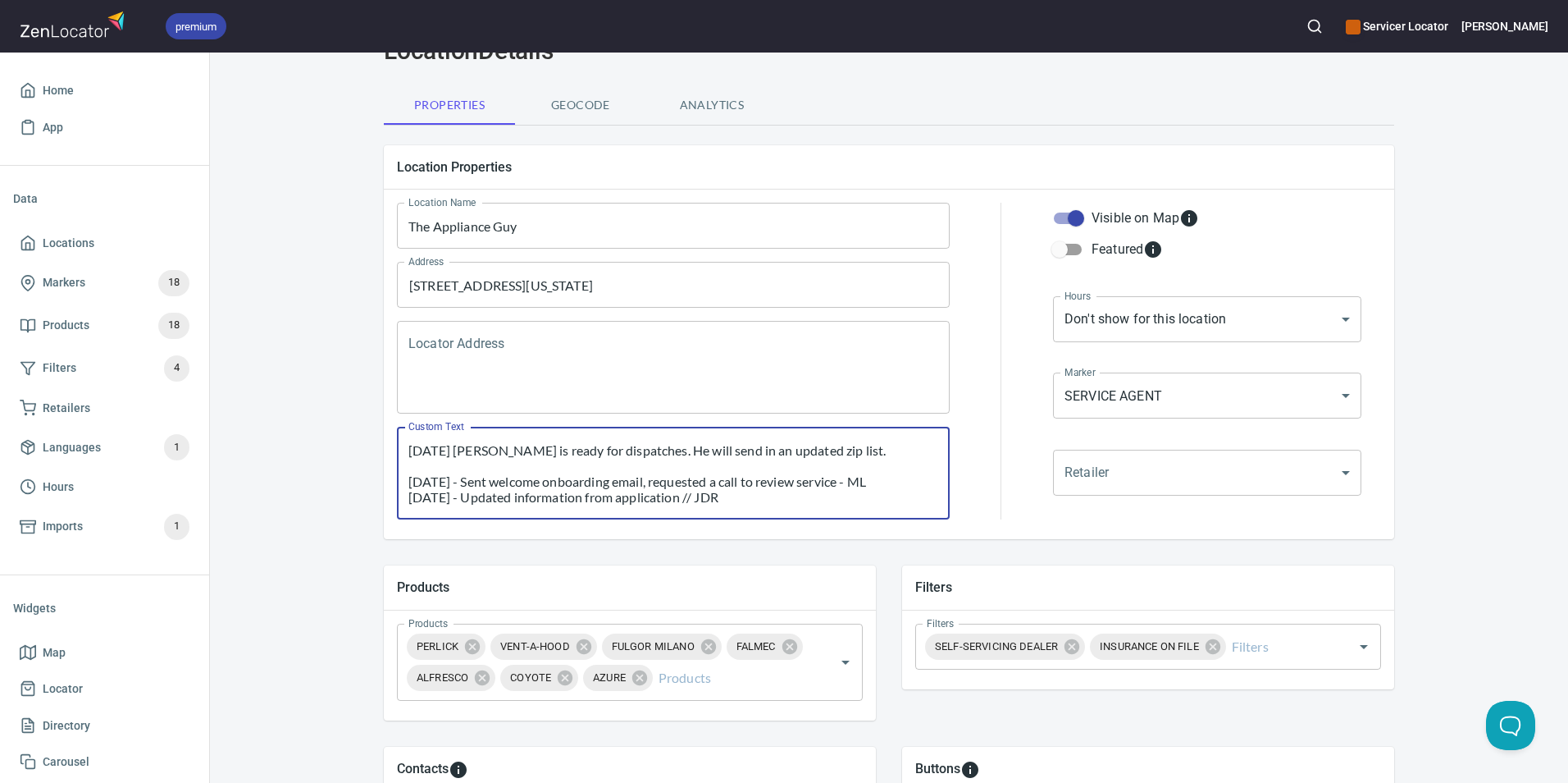
click at [868, 449] on textarea "[DATE] [PERSON_NAME] is ready for dispatches. He will send in an updated zip li…" at bounding box center [673, 474] width 530 height 62
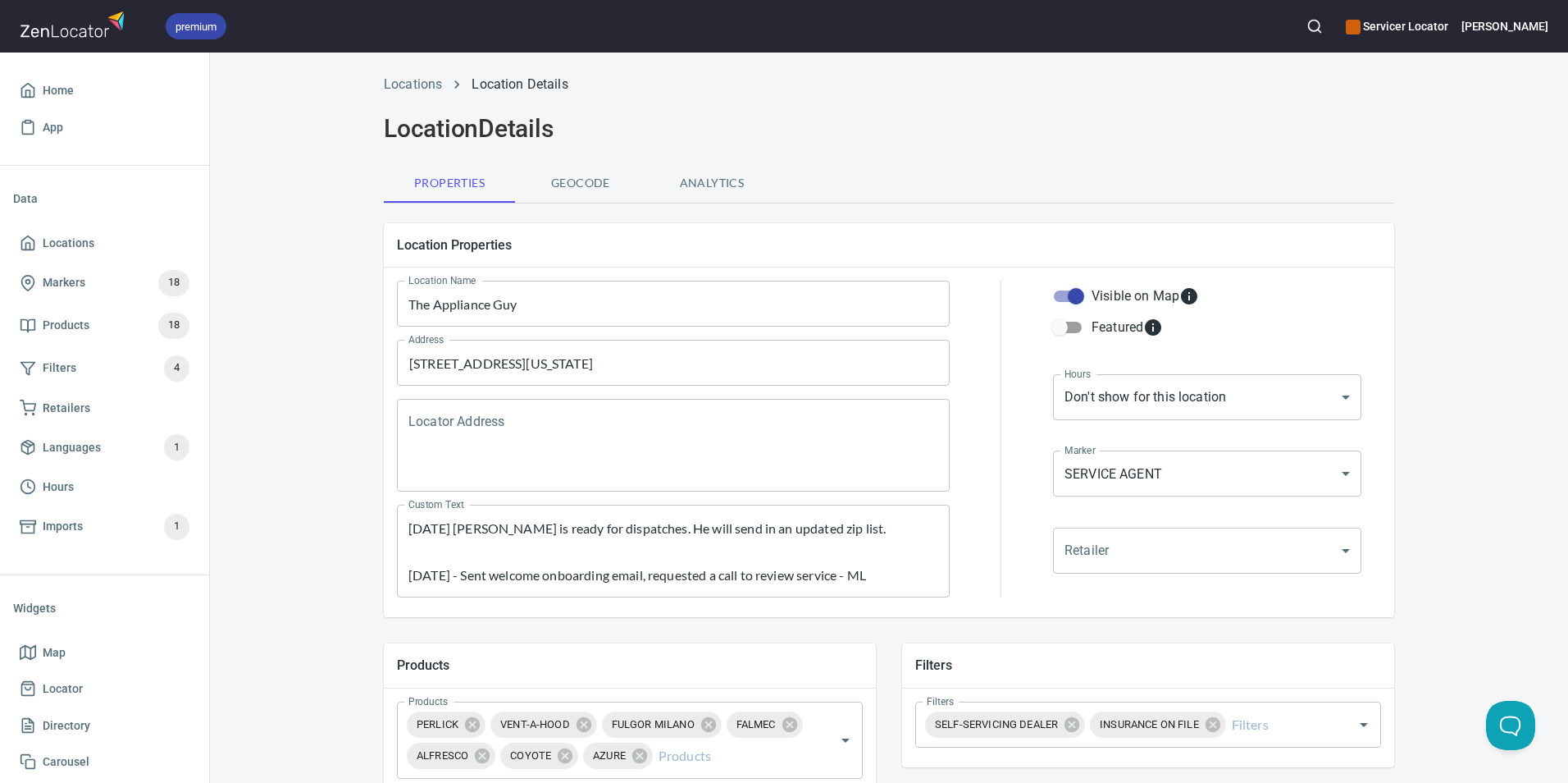
scroll to position [0, 0]
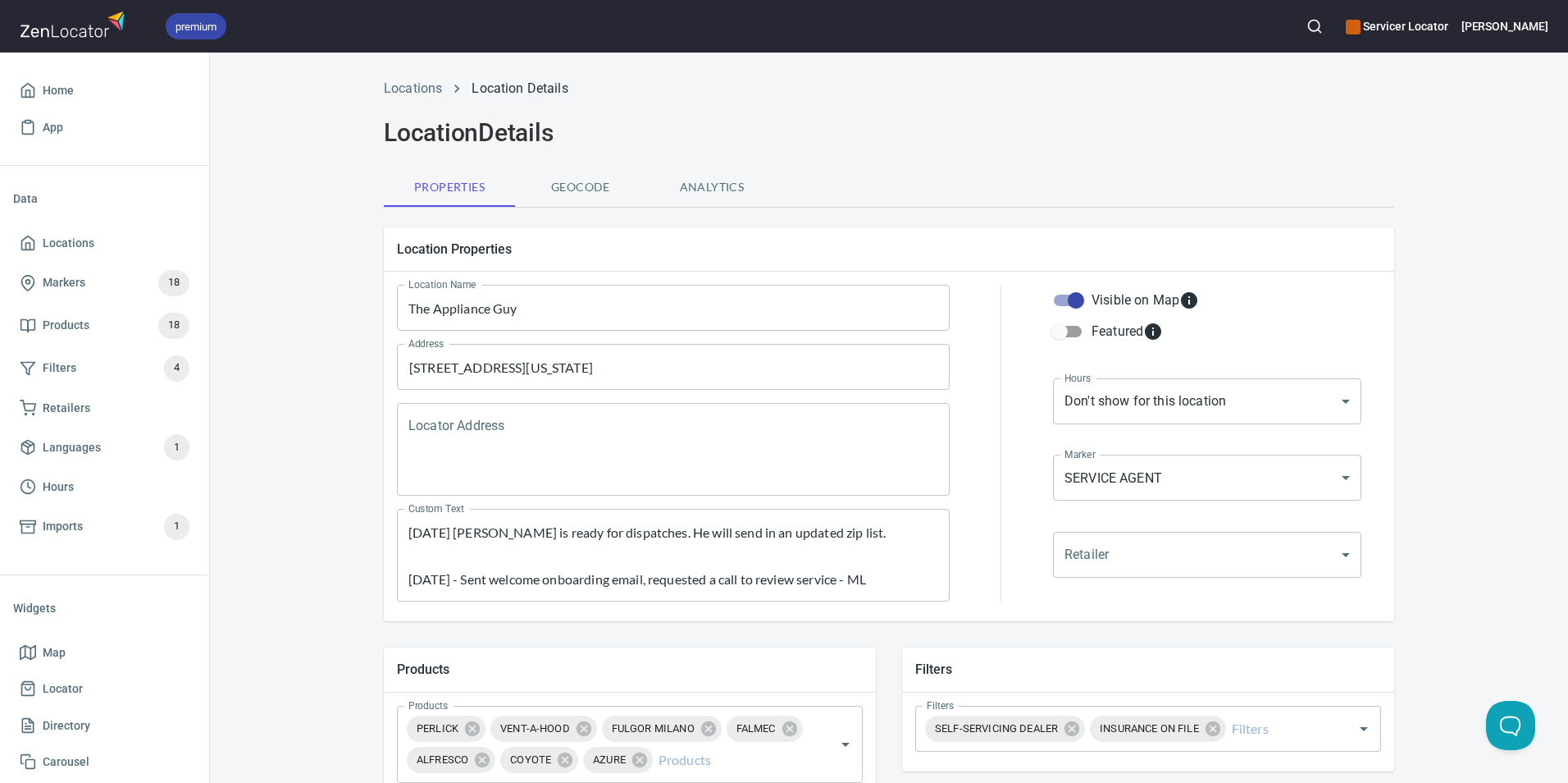
click at [1469, 290] on div "Locations Location Details Location Details Properties Geocode Analytics Locati…" at bounding box center [889, 704] width 1358 height 1270
click at [446, 428] on textarea "Locator Address" at bounding box center [673, 450] width 530 height 62
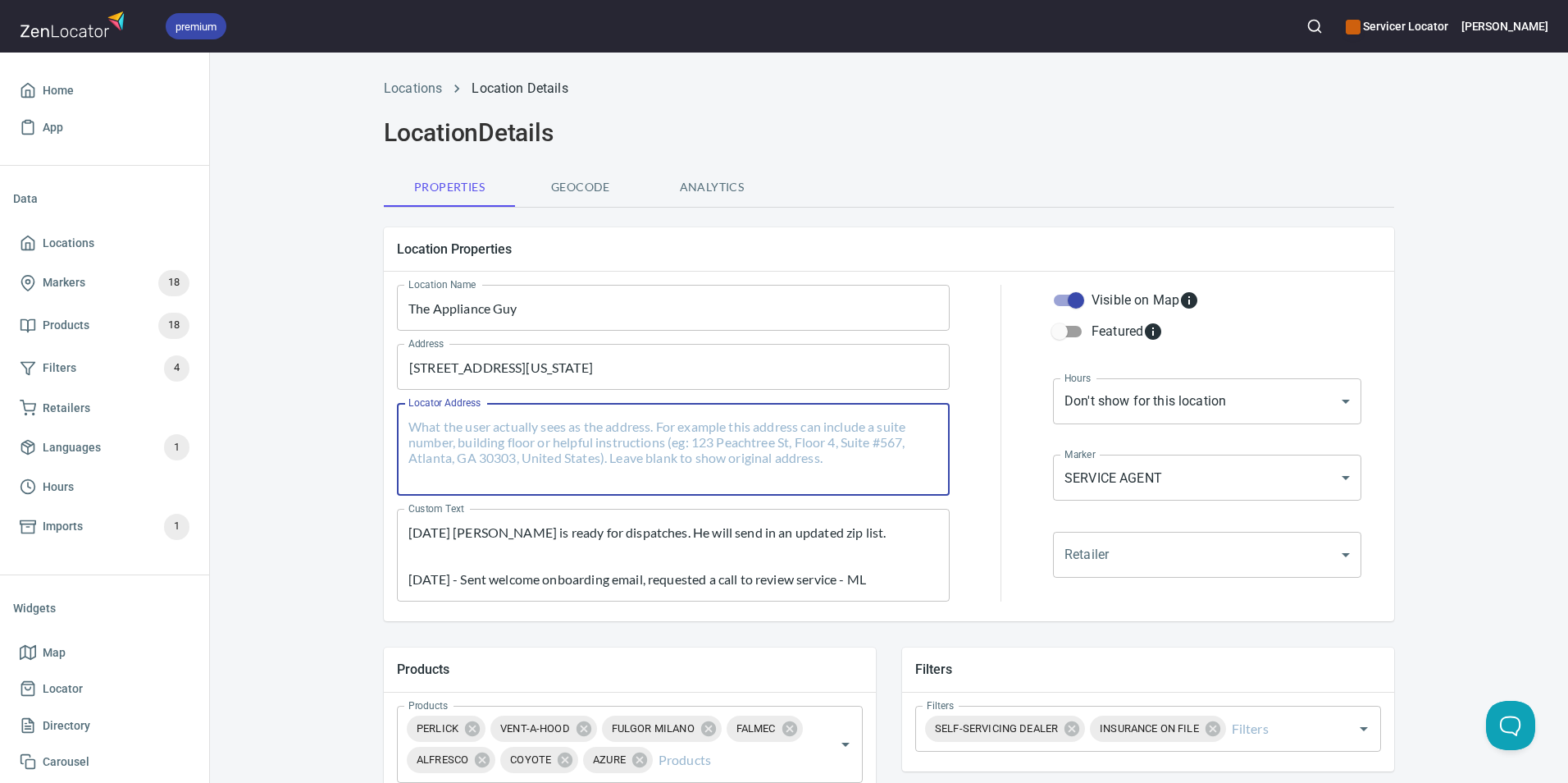
click at [1415, 370] on div "Locations Location Details Location Details Properties Geocode Analytics Locati…" at bounding box center [889, 704] width 1358 height 1270
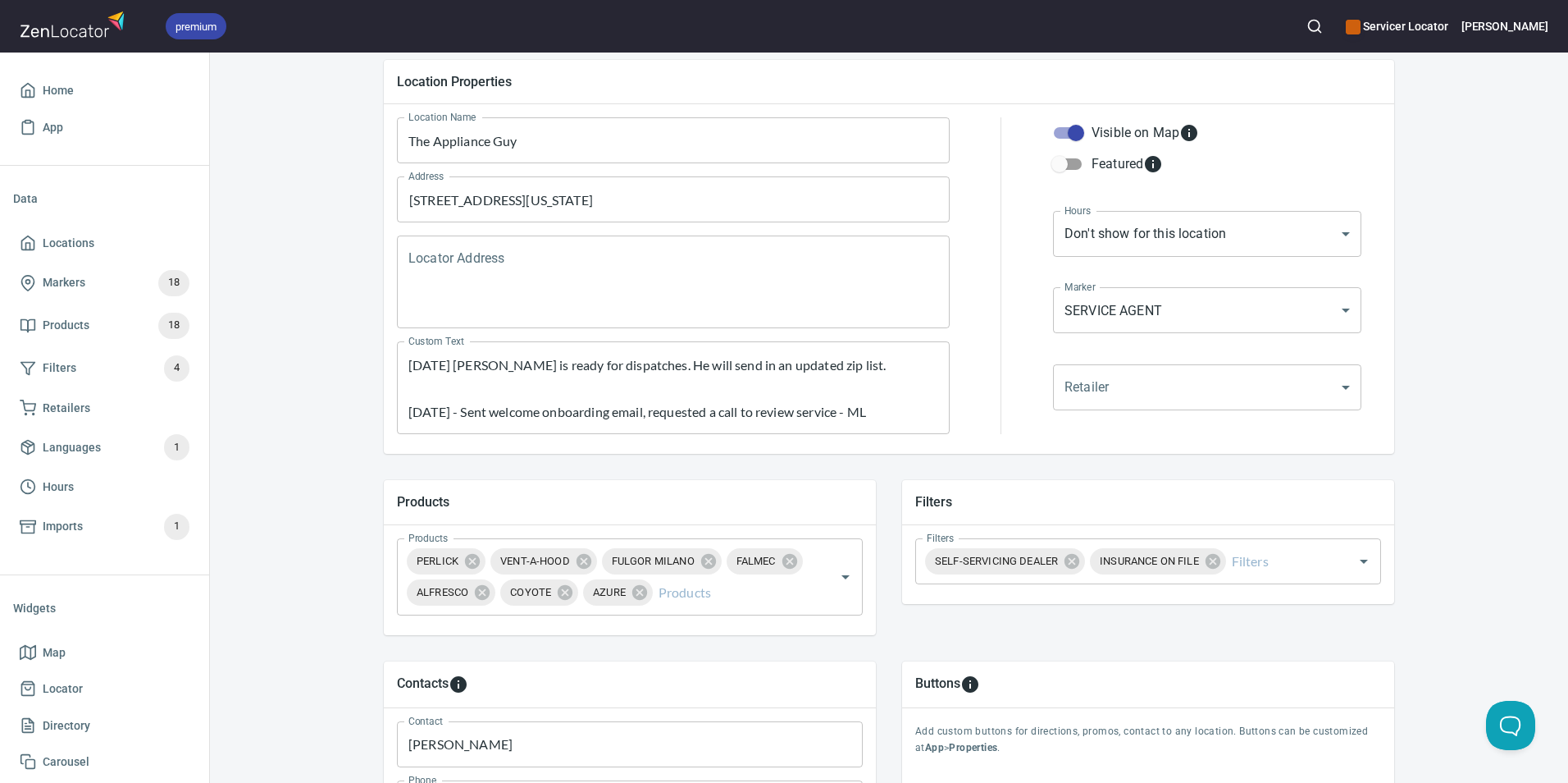
scroll to position [146, 0]
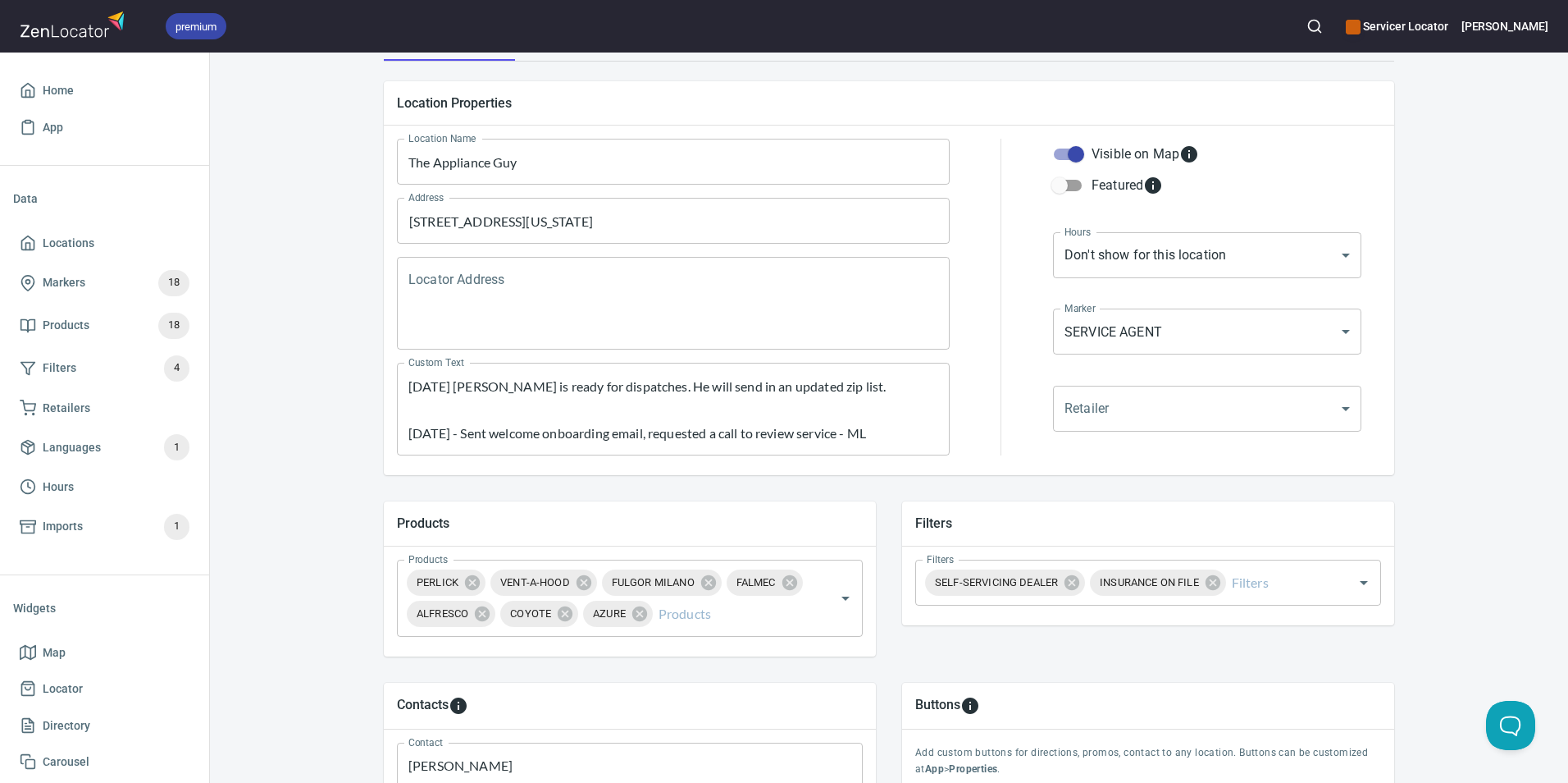
click at [859, 387] on textarea "[DATE] [PERSON_NAME] is ready for dispatches. He will send in an updated zip li…" at bounding box center [673, 410] width 530 height 62
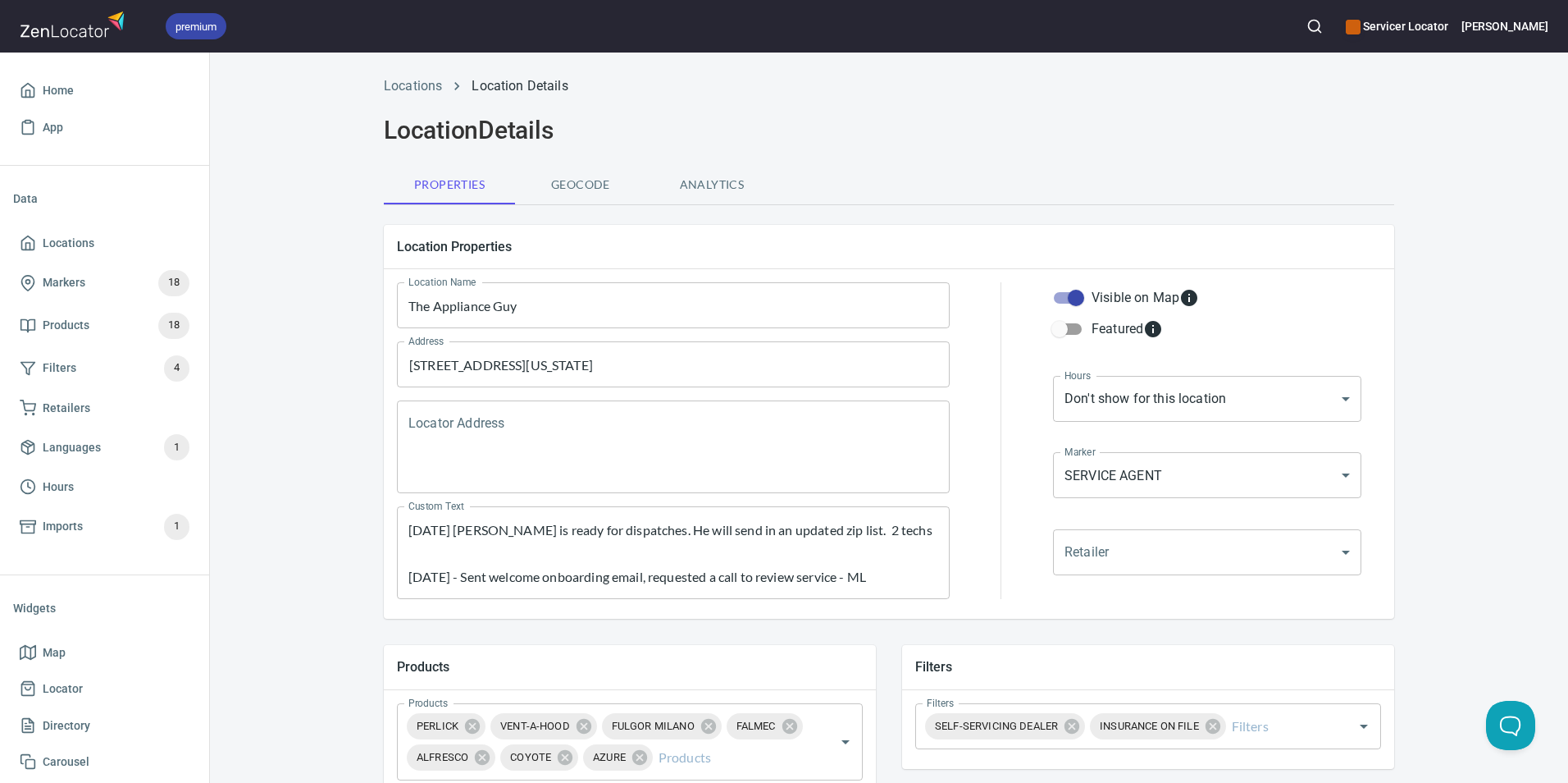
scroll to position [0, 0]
click at [882, 529] on textarea "[DATE] [PERSON_NAME] is ready for dispatches. He will send in an updated zip li…" at bounding box center [673, 555] width 530 height 62
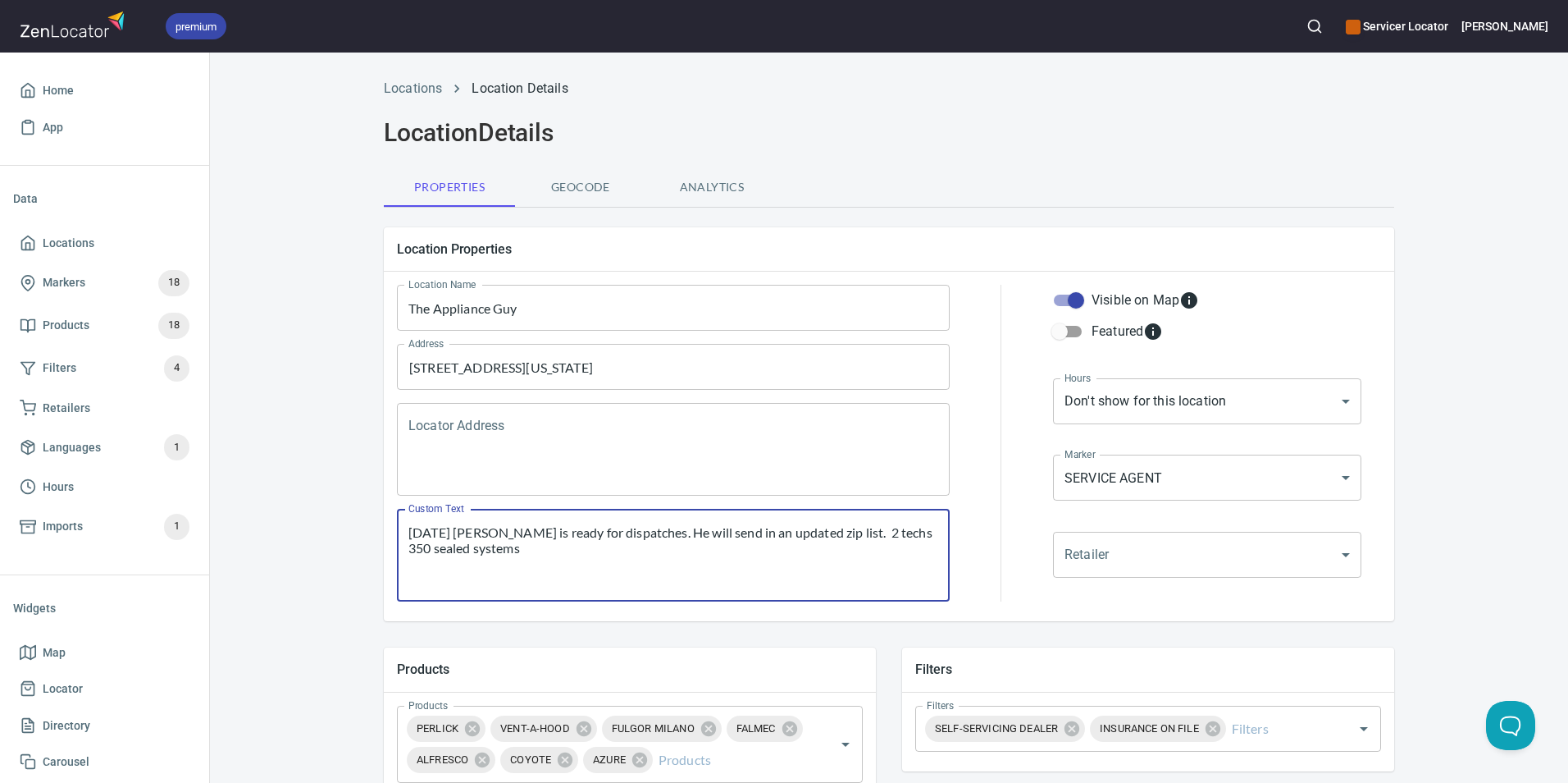
click at [409, 549] on textarea "[DATE] [PERSON_NAME] is ready for dispatches. He will send in an updated zip li…" at bounding box center [673, 555] width 530 height 62
drag, startPoint x: 832, startPoint y: 535, endPoint x: 642, endPoint y: 529, distance: 190.1
click at [642, 529] on textarea "[DATE] [PERSON_NAME] is ready for dispatches. He will send in an updated zip li…" at bounding box center [673, 555] width 530 height 62
click at [644, 536] on textarea "[DATE] [PERSON_NAME] is ready for dispatches. . 2 techs $350 sealed systems [DA…" at bounding box center [673, 555] width 530 height 62
click at [692, 532] on textarea "[DATE] [PERSON_NAME] is ready for dispatches. 2 techs $350 sealed systems [DATE…" at bounding box center [673, 555] width 530 height 62
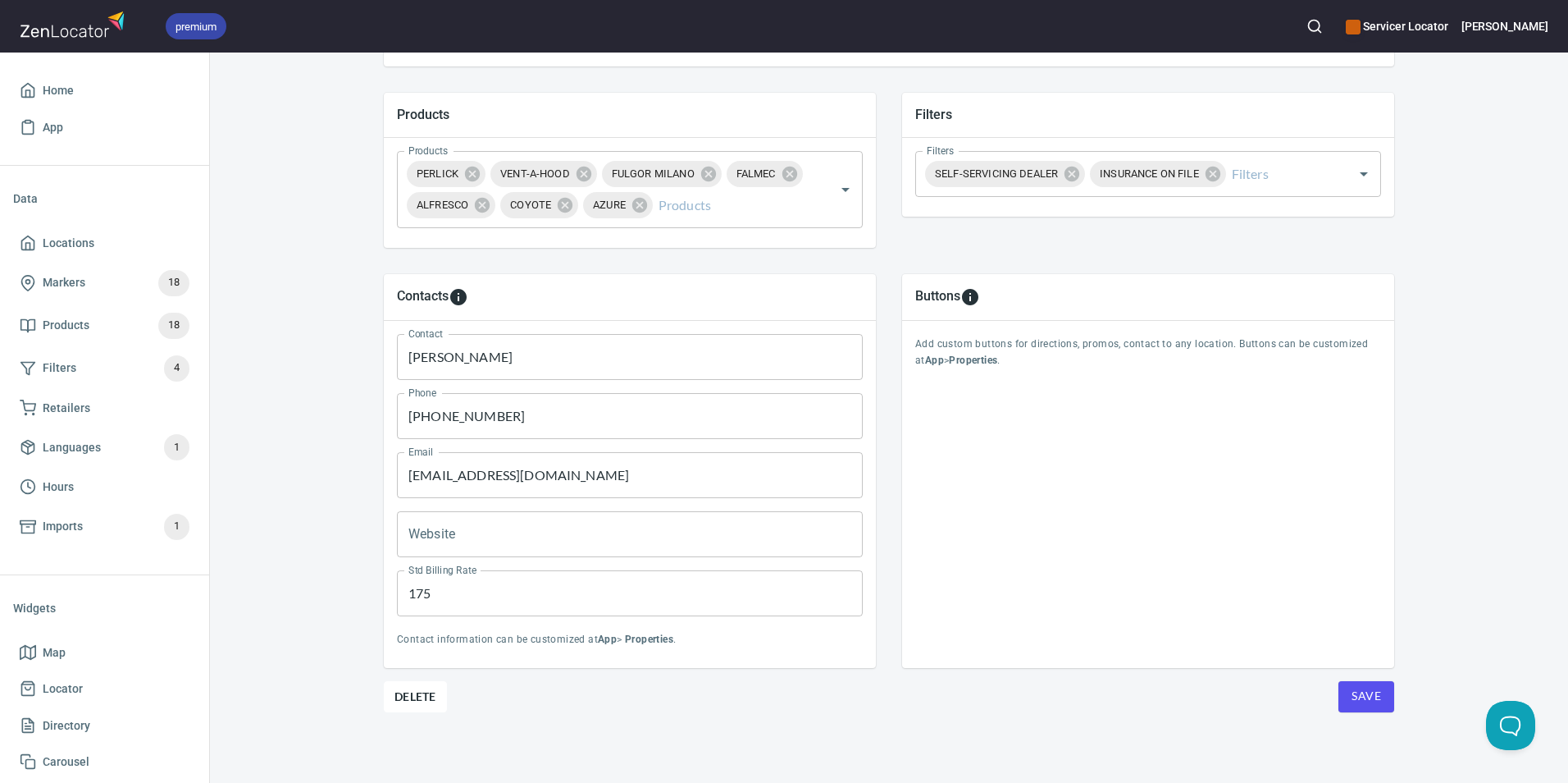
scroll to position [556, 0]
type textarea "[DATE] [PERSON_NAME] is ready for dispatches. 2 techs $350 sealed systems [DATE…"
click at [1364, 683] on button "Save" at bounding box center [1367, 695] width 56 height 31
click at [1351, 689] on span "Save" at bounding box center [1366, 695] width 29 height 20
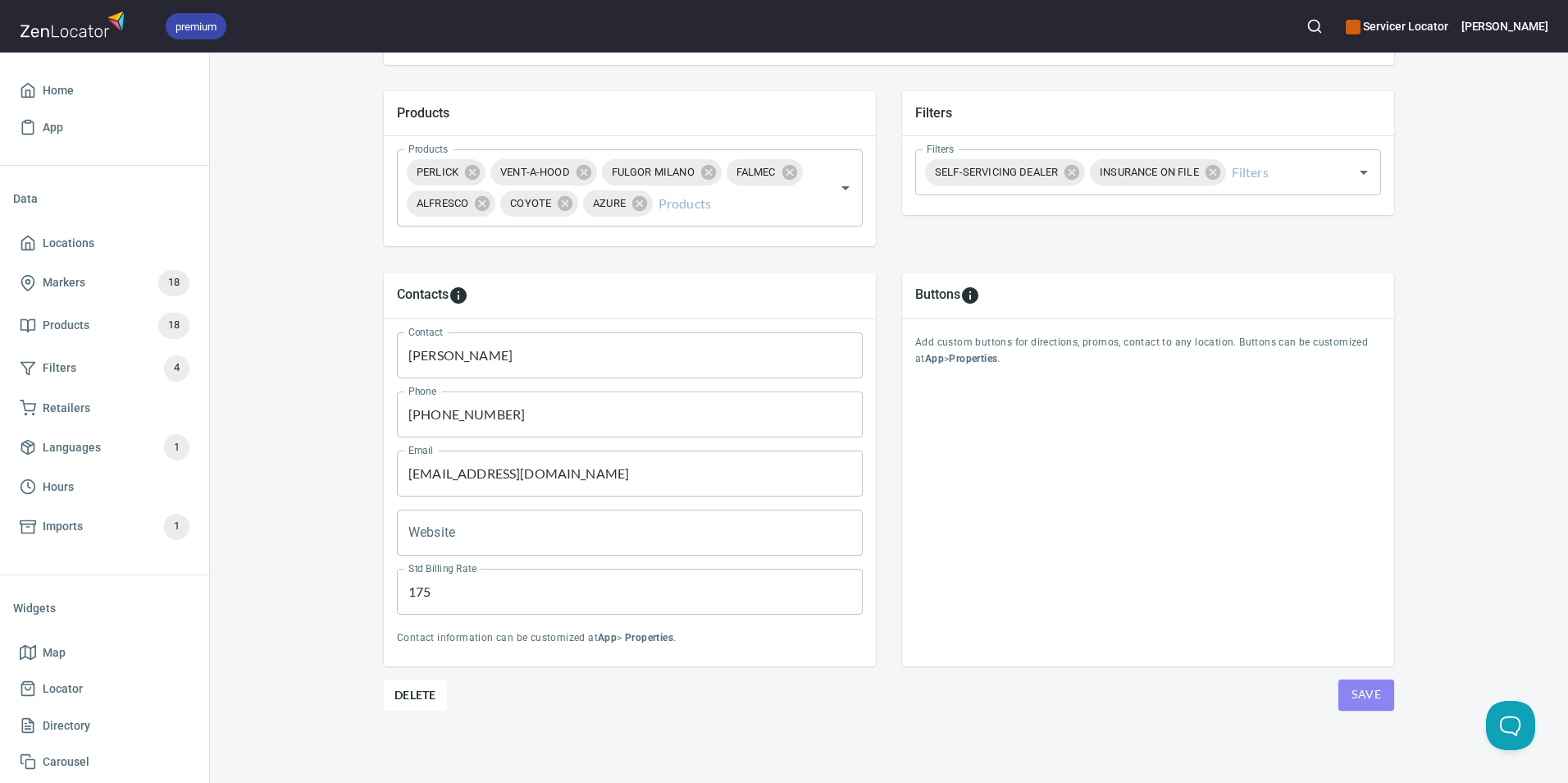
click at [1351, 689] on span "Save" at bounding box center [1366, 695] width 29 height 20
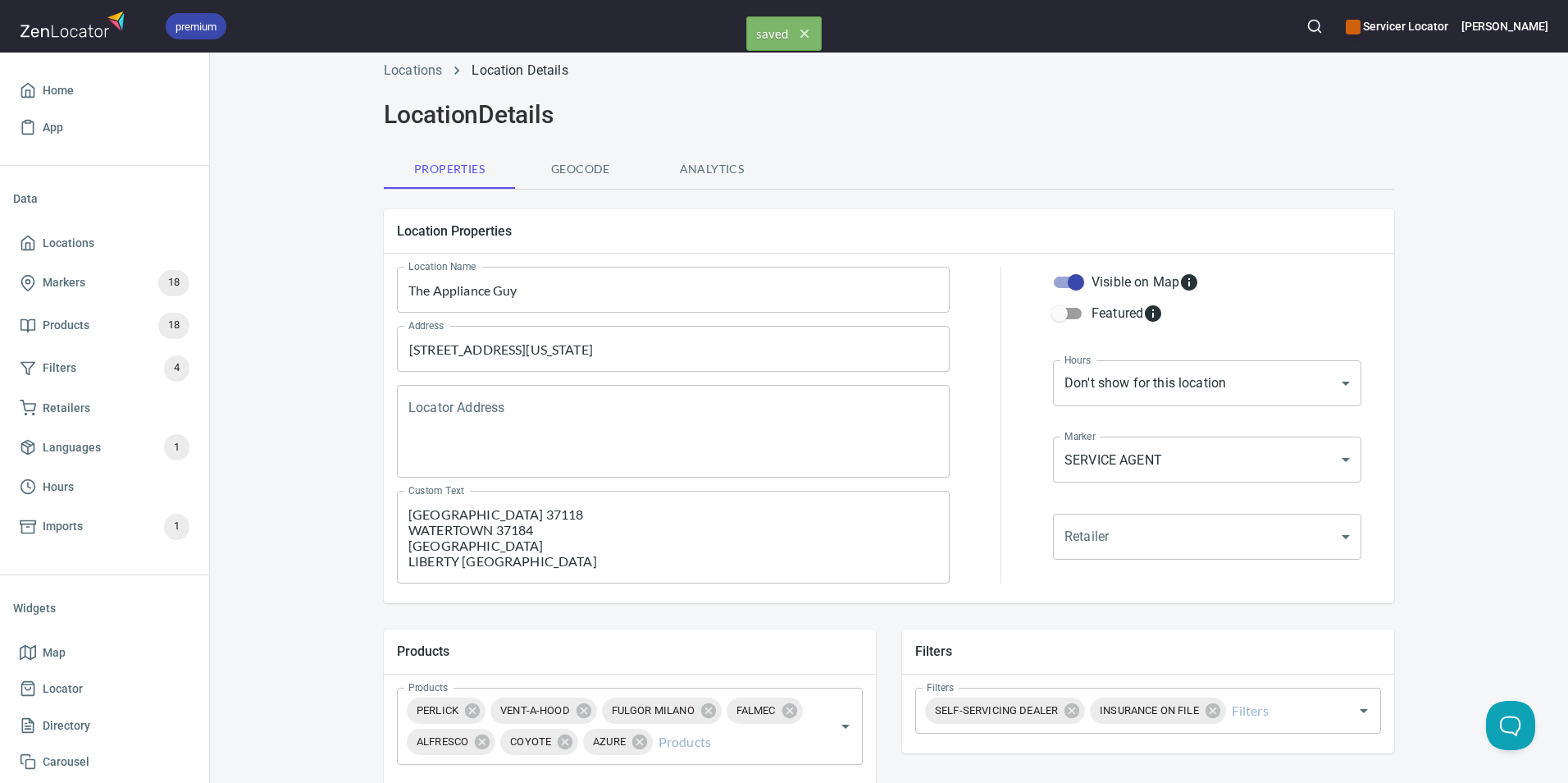
scroll to position [0, 0]
